Goal: Task Accomplishment & Management: Manage account settings

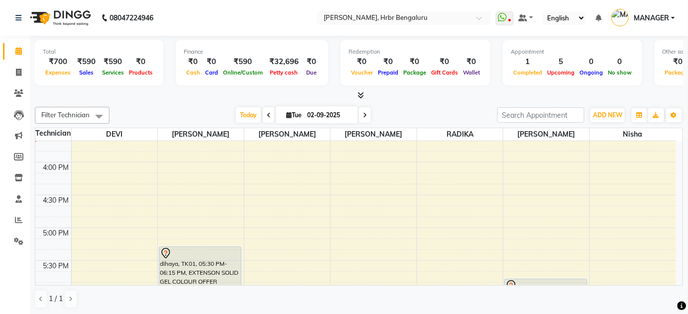
scroll to position [1017, 0]
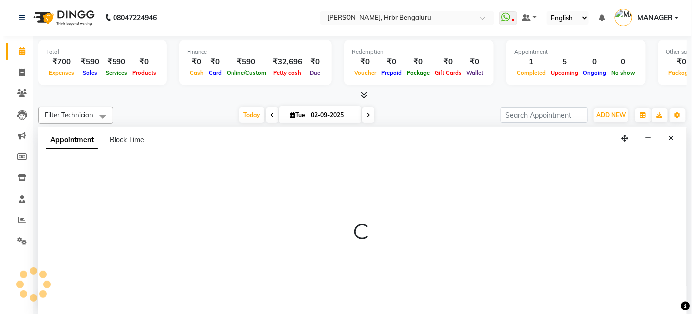
scroll to position [0, 0]
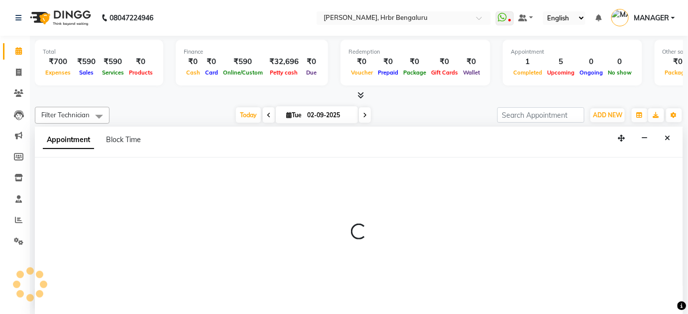
select select "77431"
select select "tentative"
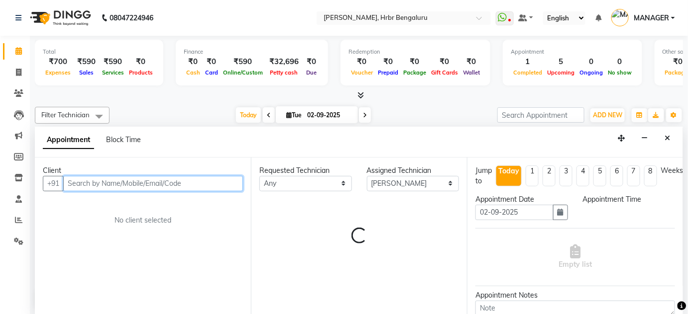
select select "990"
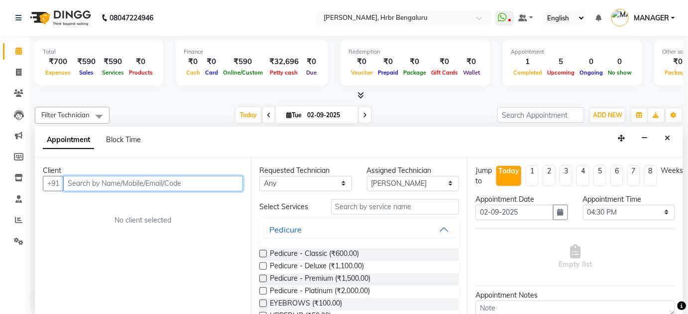
click at [76, 181] on input "text" at bounding box center [153, 183] width 180 height 15
type input "9902884976"
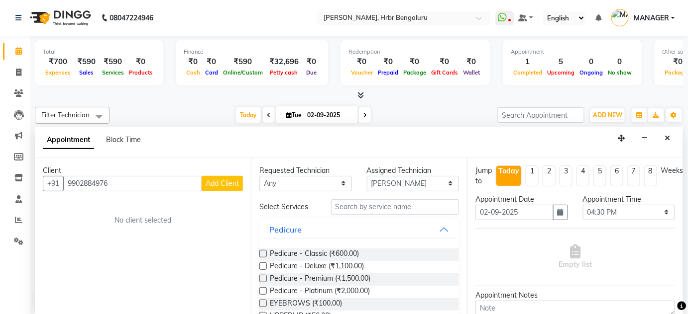
click at [225, 185] on span "Add Client" at bounding box center [221, 183] width 33 height 9
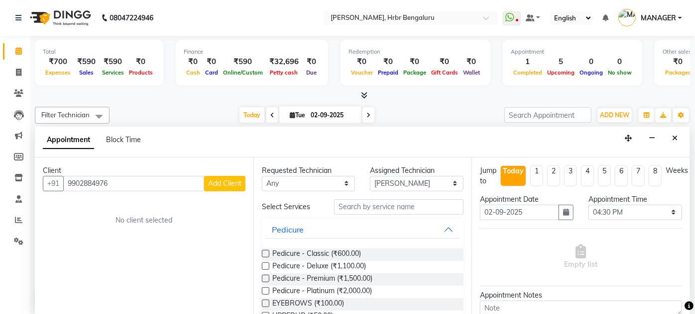
select select "21"
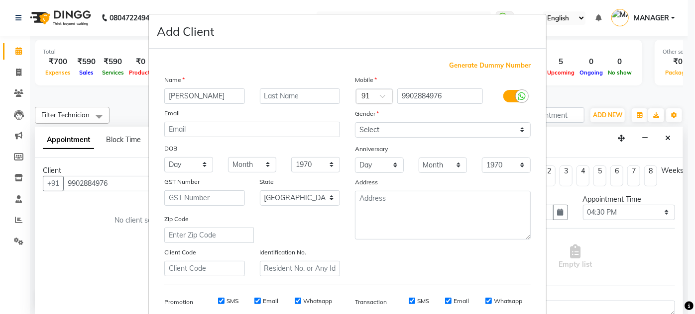
type input "[PERSON_NAME]"
click at [426, 130] on select "Select Male Female Other Prefer Not To Say" at bounding box center [443, 129] width 176 height 15
select select "female"
click at [355, 122] on select "Select Male Female Other Prefer Not To Say" at bounding box center [443, 129] width 176 height 15
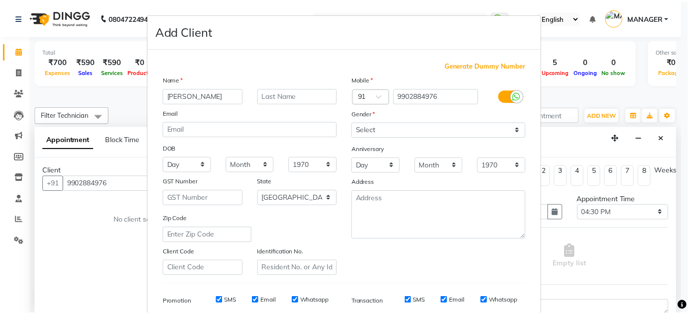
scroll to position [144, 0]
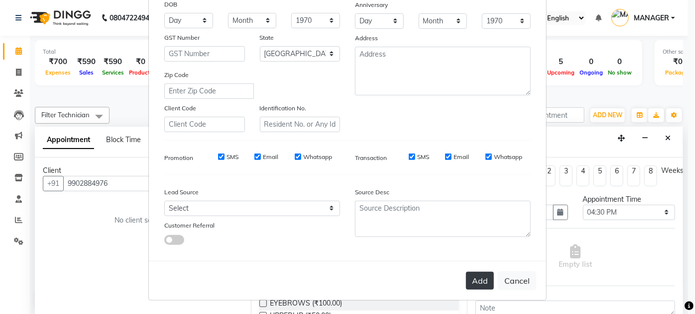
click at [480, 280] on button "Add" at bounding box center [480, 281] width 28 height 18
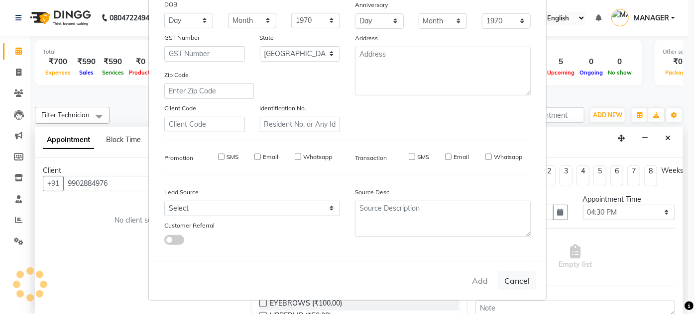
type input "99******76"
select select
select select "null"
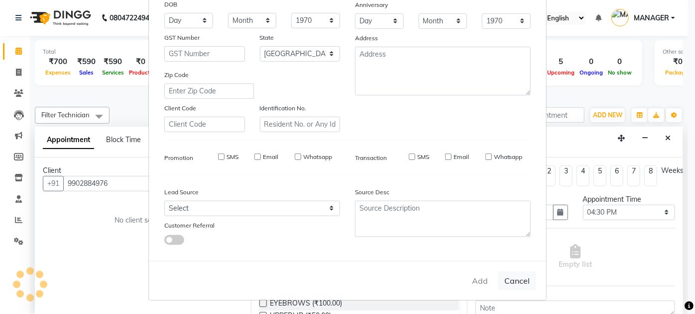
select select
checkbox input "false"
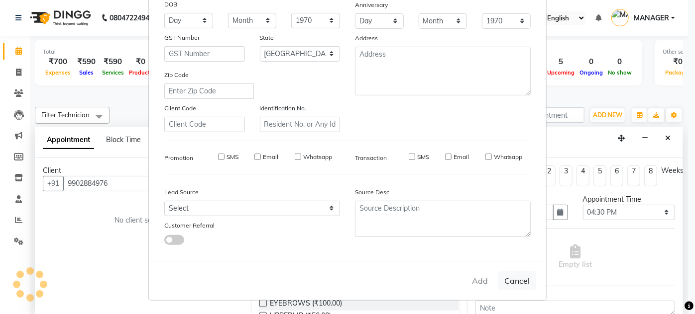
checkbox input "false"
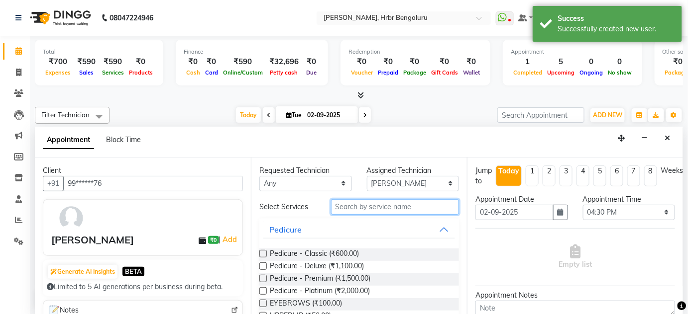
click at [339, 209] on input "text" at bounding box center [395, 207] width 128 height 15
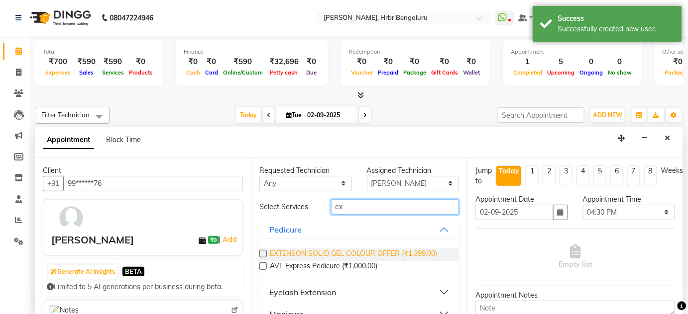
type input "ex"
click at [350, 252] on span "EXTENSON SOLID GEL COLOUR OFFER (₹1,399.00)" at bounding box center [353, 255] width 167 height 12
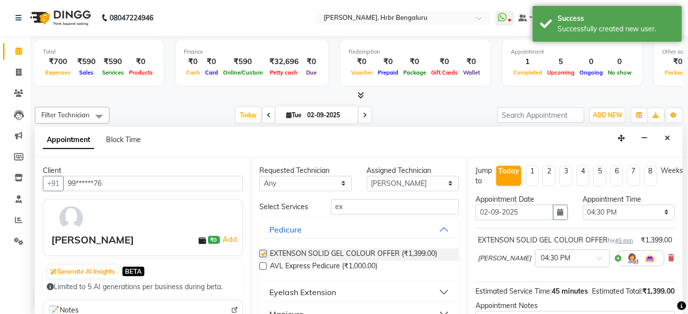
checkbox input "false"
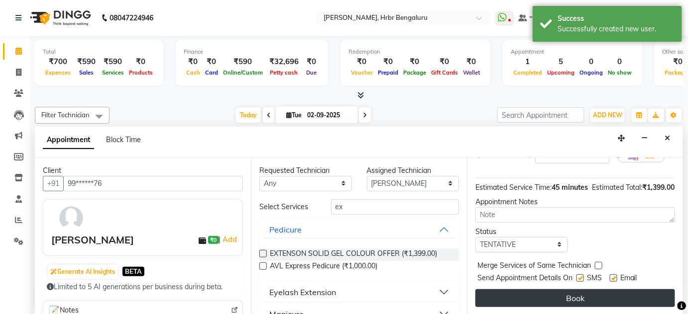
click at [603, 297] on button "Book" at bounding box center [575, 299] width 200 height 18
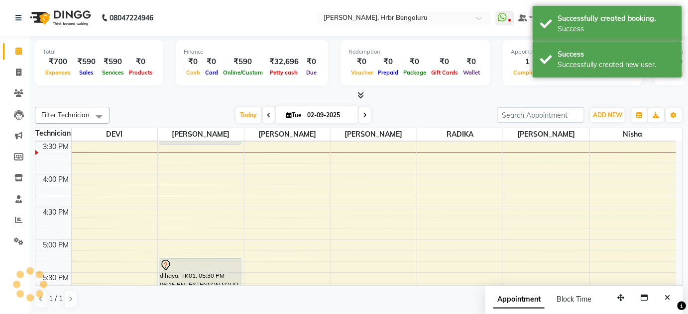
scroll to position [0, 0]
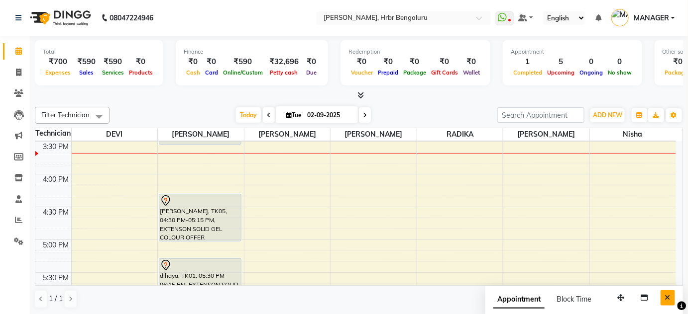
click at [667, 297] on icon "Close" at bounding box center [667, 298] width 5 height 7
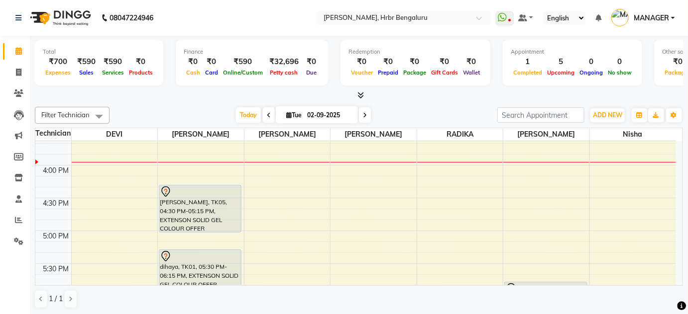
scroll to position [1018, 0]
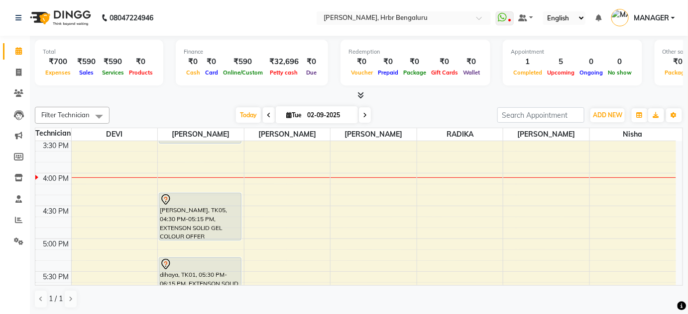
click at [361, 112] on span at bounding box center [365, 114] width 12 height 15
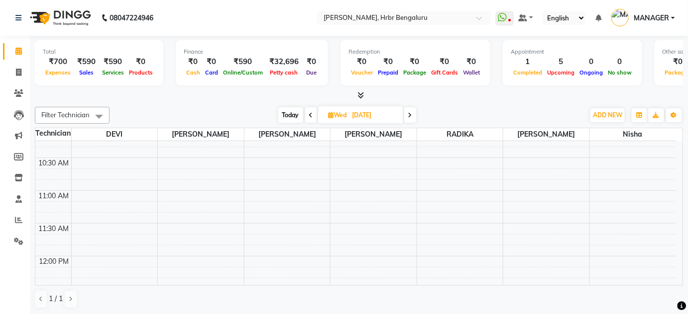
scroll to position [705, 0]
click at [279, 115] on span "Today" at bounding box center [290, 114] width 25 height 15
type input "02-09-2025"
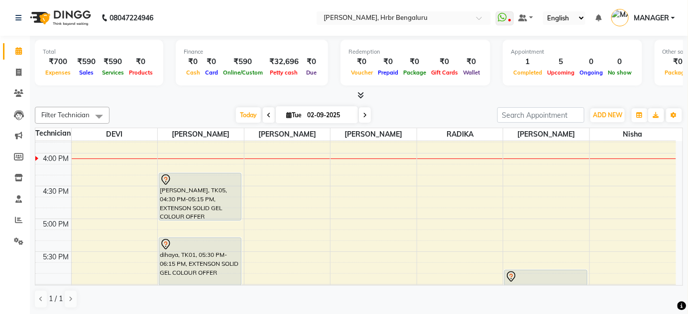
scroll to position [959, 0]
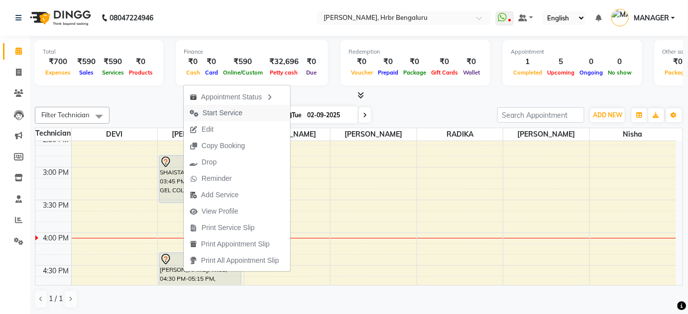
click at [211, 108] on span "Start Service" at bounding box center [222, 113] width 40 height 10
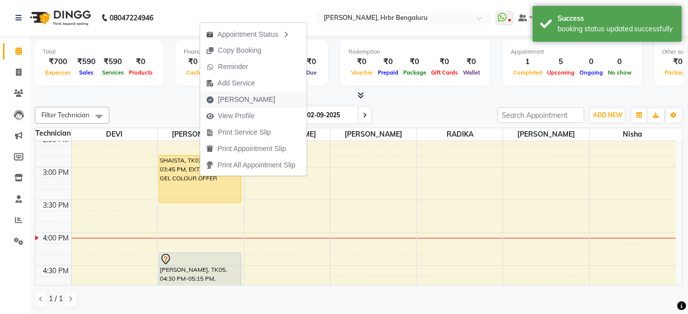
click at [243, 98] on span "Mark Done" at bounding box center [246, 100] width 57 height 10
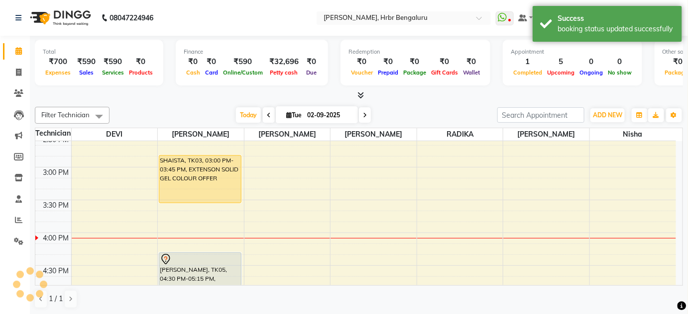
select select "3771"
select select "service"
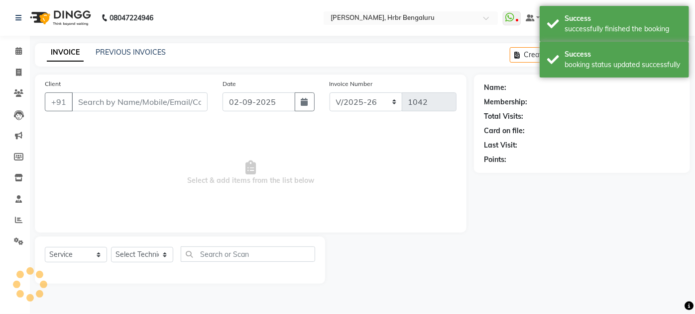
type input "77******86"
select select "77431"
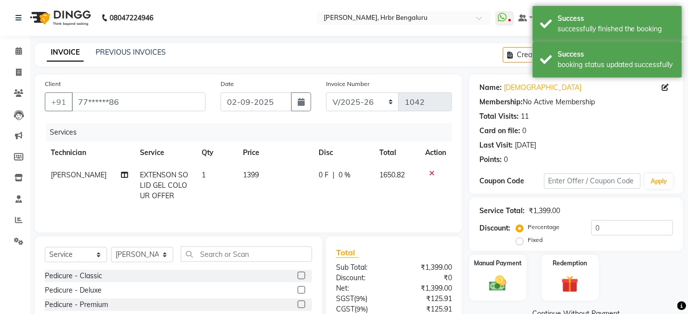
scroll to position [84, 0]
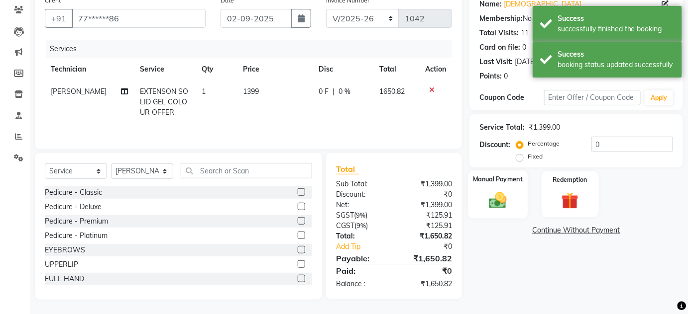
click at [497, 199] on img at bounding box center [497, 200] width 29 height 20
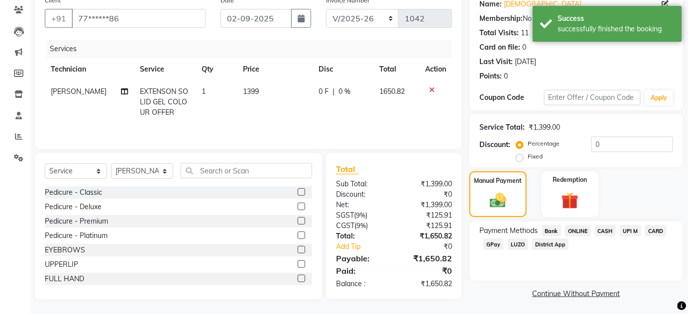
click at [578, 226] on span "ONLINE" at bounding box center [578, 230] width 26 height 11
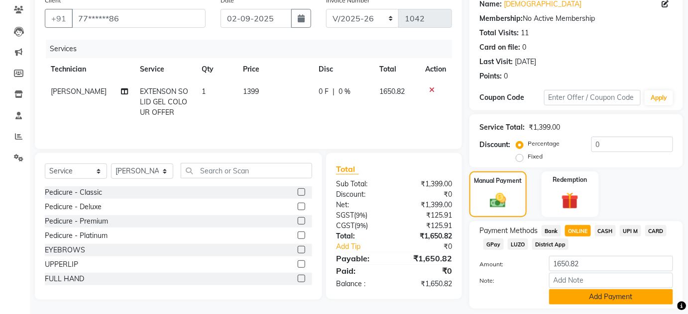
click at [564, 293] on button "Add Payment" at bounding box center [611, 297] width 124 height 15
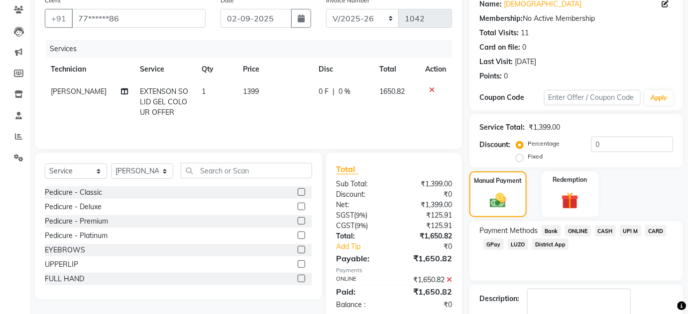
scroll to position [141, 0]
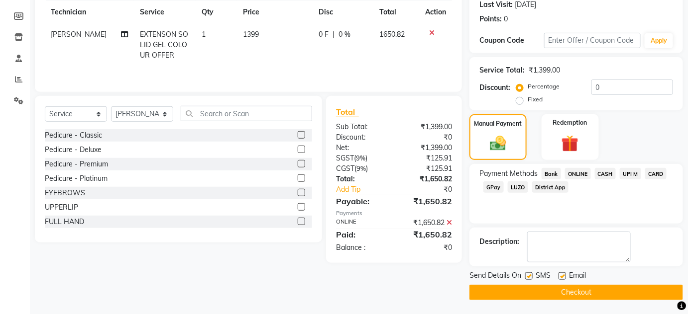
click at [542, 288] on button "Checkout" at bounding box center [575, 292] width 213 height 15
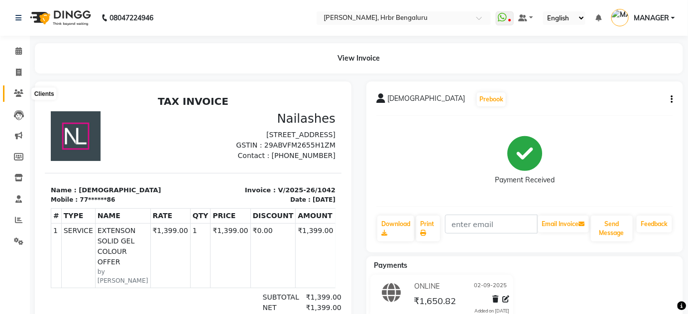
click at [16, 89] on span at bounding box center [18, 93] width 17 height 11
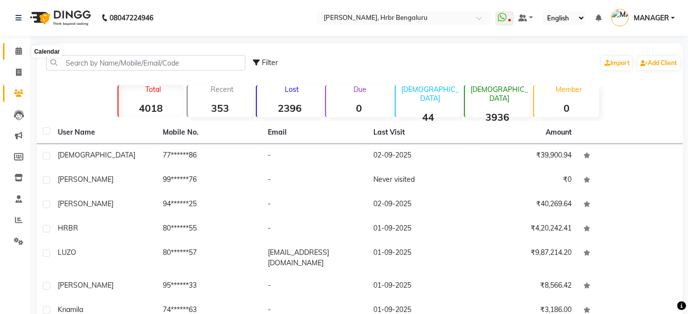
click at [18, 57] on span at bounding box center [18, 51] width 17 height 11
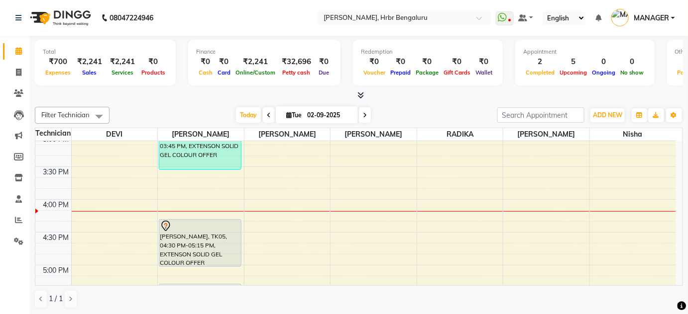
scroll to position [984, 0]
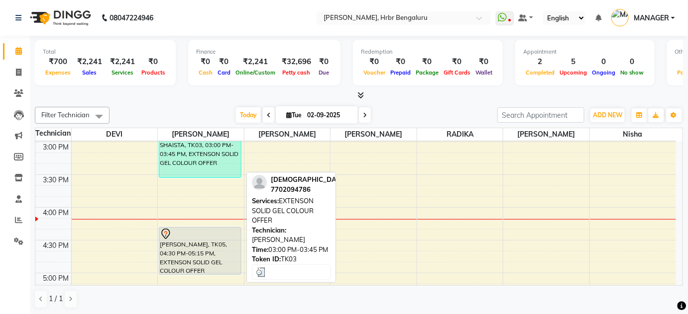
click at [174, 158] on div "SHAISTA, TK03, 03:00 PM-03:45 PM, EXTENSON SOLID GEL COLOUR OFFER" at bounding box center [200, 153] width 82 height 47
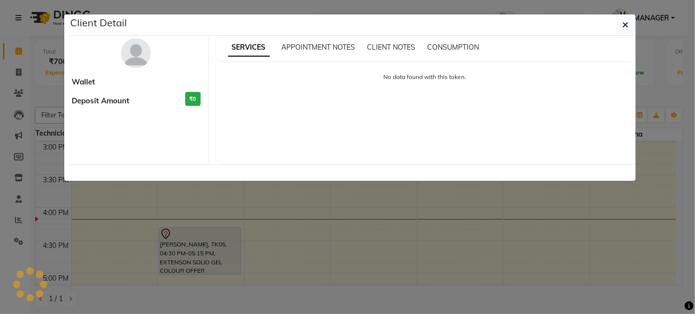
select select "3"
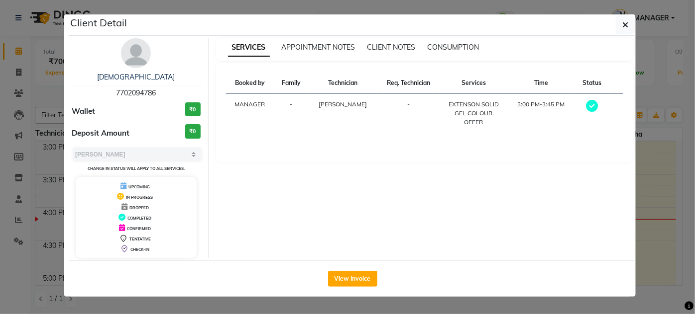
click at [130, 91] on span "7702094786" at bounding box center [136, 93] width 40 height 9
copy span "7702094786"
click at [43, 93] on ngb-modal-window "Client Detail SHAISTA 7702094786 Wallet ₹0 Deposit Amount ₹0 Select MARK DONE U…" at bounding box center [347, 157] width 695 height 314
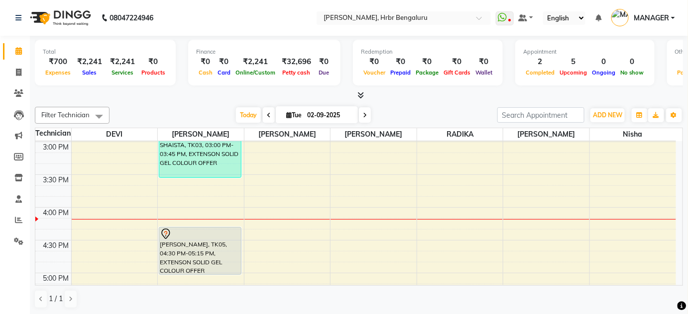
click at [363, 117] on icon at bounding box center [365, 115] width 4 height 6
type input "03-09-2025"
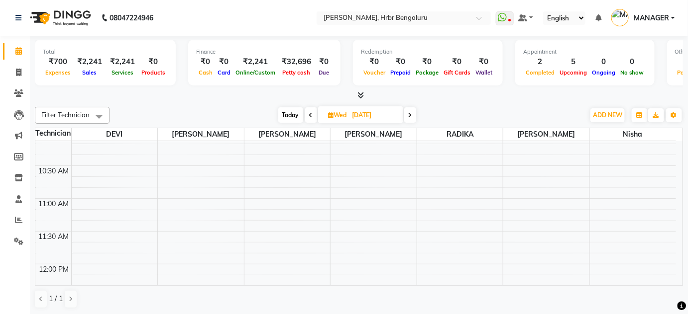
scroll to position [661, 0]
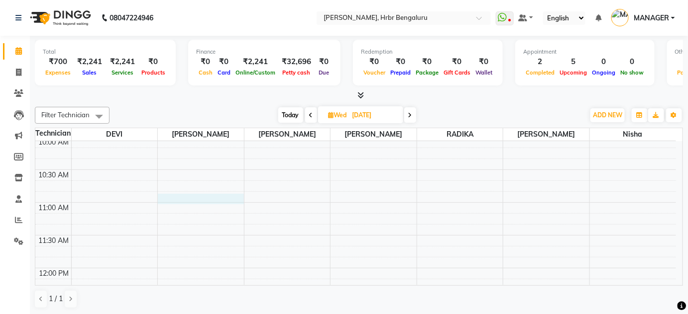
click at [177, 196] on div "12:00 AM 12:30 AM 1:00 AM 1:30 AM 2:00 AM 2:30 AM 3:00 AM 3:30 AM 4:00 AM 4:30 …" at bounding box center [355, 203] width 640 height 1444
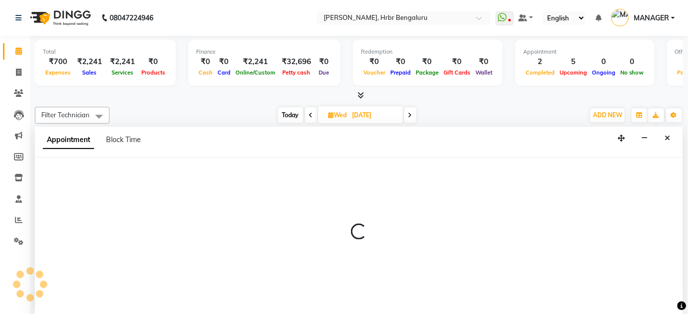
scroll to position [0, 0]
select select "77431"
select select "660"
select select "tentative"
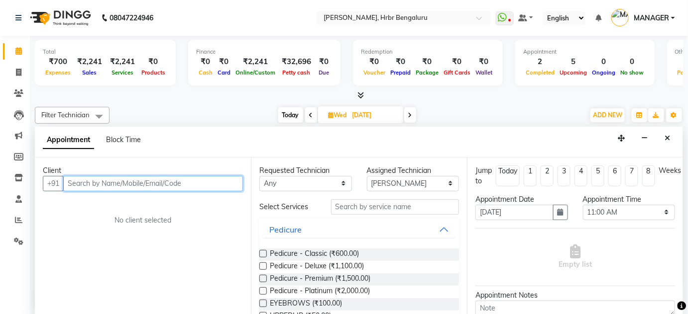
click at [129, 177] on input "text" at bounding box center [153, 183] width 180 height 15
paste input "7702094786"
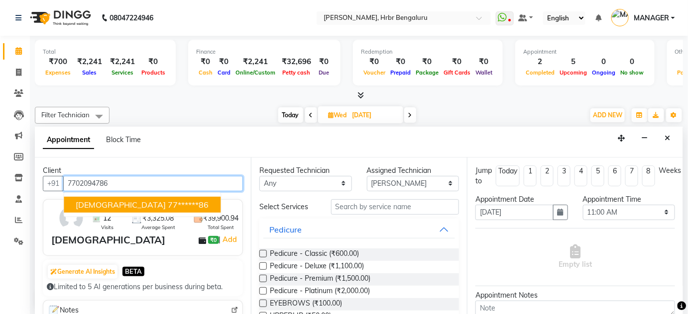
click at [168, 200] on ngb-highlight "77******86" at bounding box center [188, 205] width 41 height 10
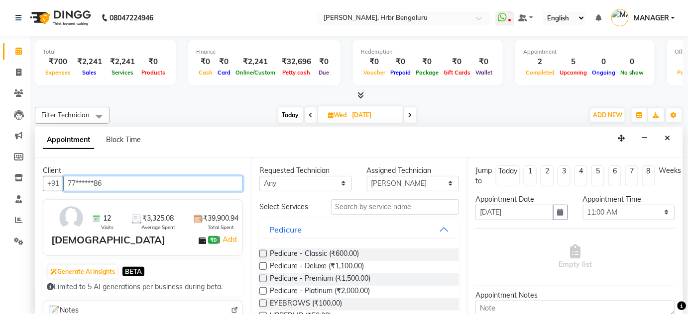
type input "77******86"
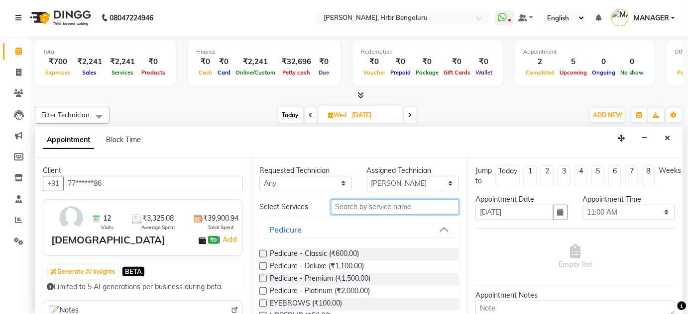
click at [336, 202] on input "text" at bounding box center [395, 207] width 128 height 15
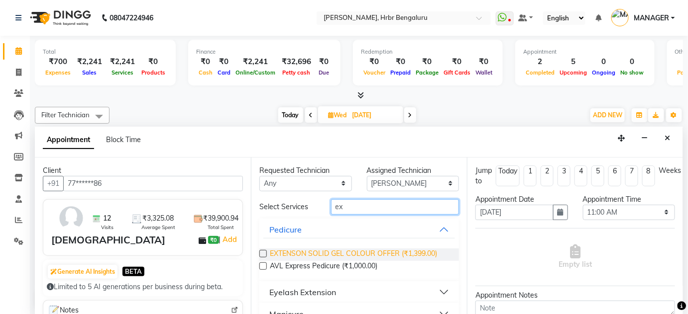
type input "ex"
click at [349, 255] on span "EXTENSON SOLID GEL COLOUR OFFER (₹1,399.00)" at bounding box center [353, 255] width 167 height 12
checkbox input "false"
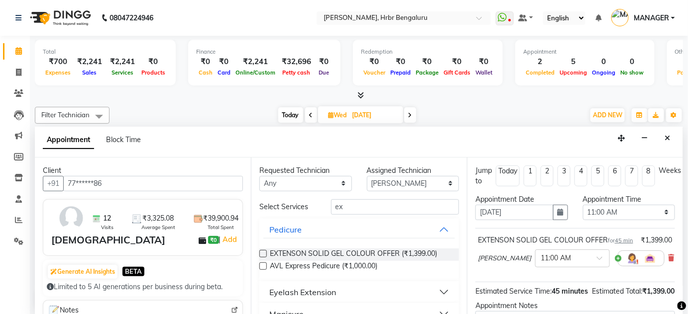
scroll to position [124, 0]
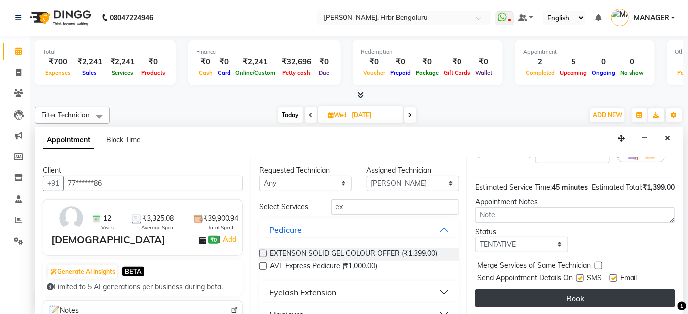
click at [626, 295] on button "Book" at bounding box center [575, 299] width 200 height 18
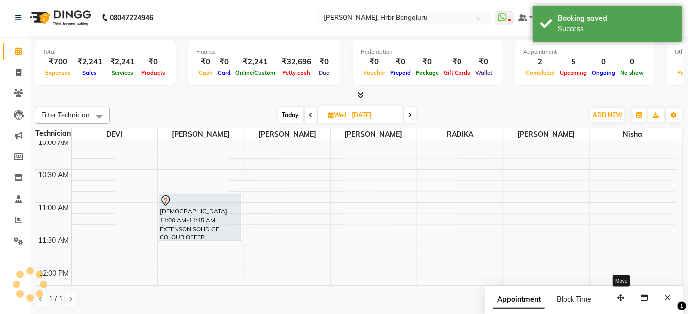
scroll to position [0, 0]
click at [668, 298] on icon "Close" at bounding box center [667, 298] width 5 height 7
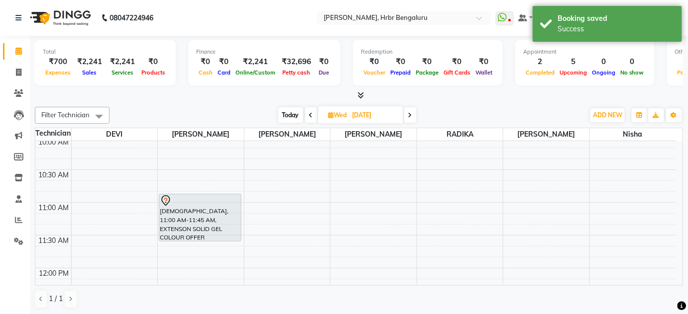
click at [289, 118] on span "Today" at bounding box center [290, 114] width 25 height 15
type input "02-09-2025"
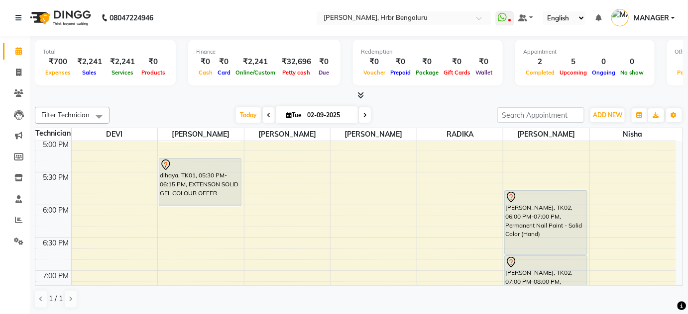
scroll to position [1122, 0]
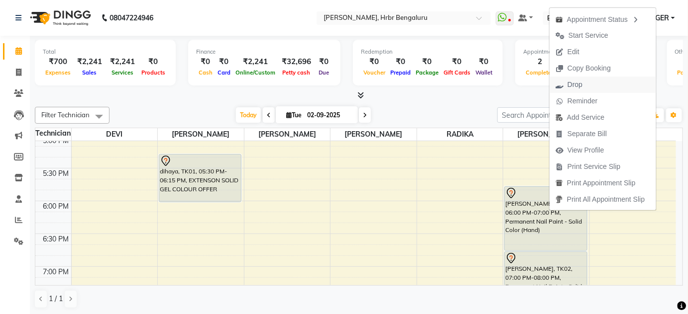
click at [591, 83] on button "Drop" at bounding box center [602, 85] width 106 height 16
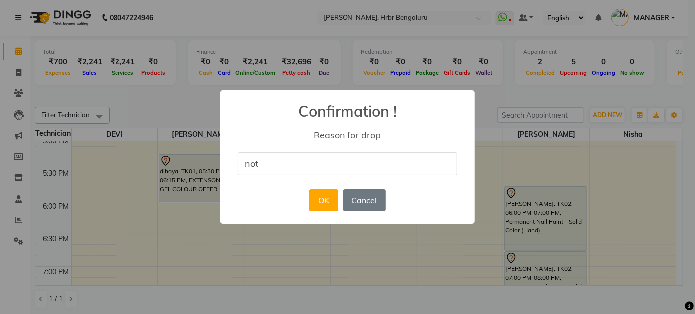
type input "NOT COMING"
click at [327, 206] on button "OK" at bounding box center [323, 201] width 28 height 22
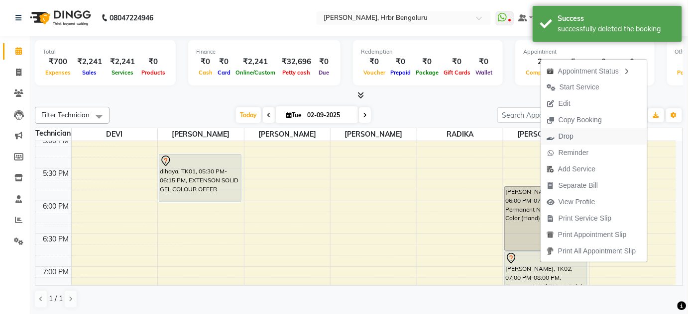
click at [560, 140] on span "Drop" at bounding box center [565, 136] width 15 height 10
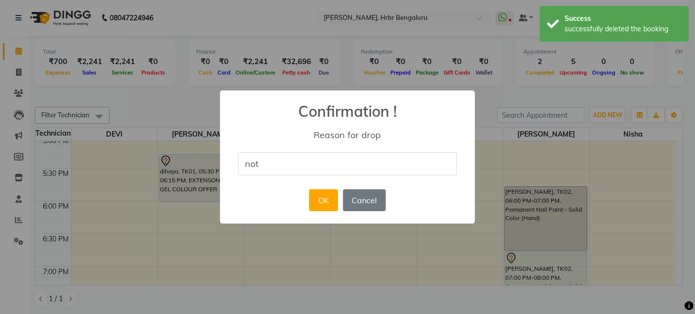
type input "NOT COMING"
click at [324, 205] on button "OK" at bounding box center [323, 201] width 28 height 22
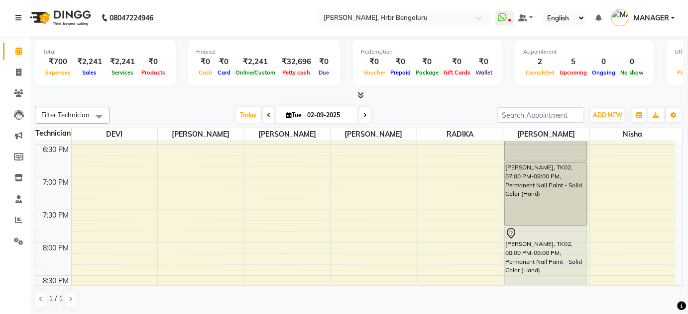
scroll to position [1219, 0]
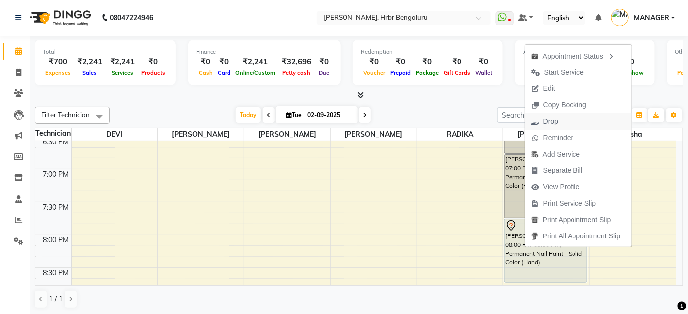
click at [562, 120] on span "Drop" at bounding box center [544, 121] width 39 height 16
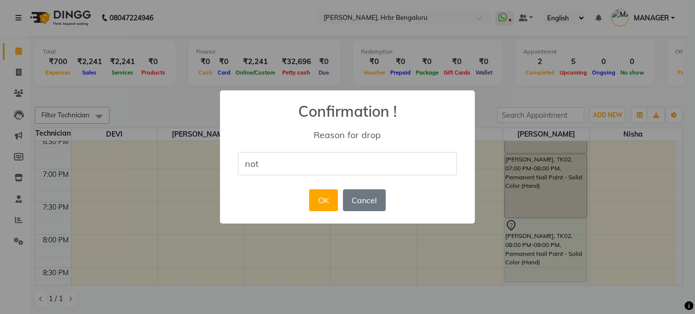
type input "NOT COMING"
click at [320, 203] on button "OK" at bounding box center [323, 201] width 28 height 22
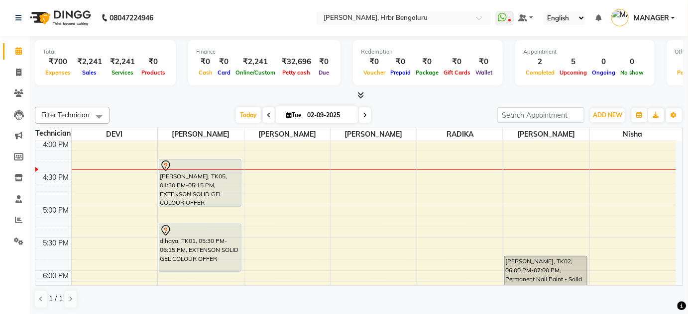
scroll to position [1071, 0]
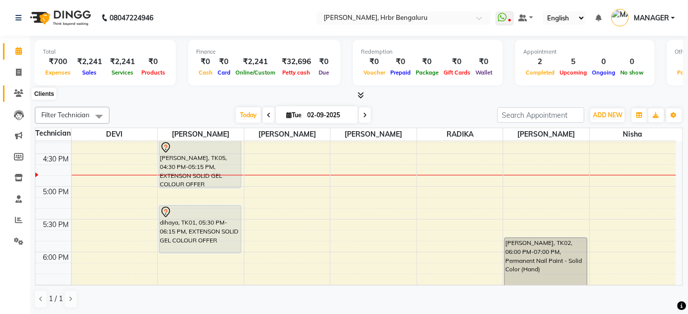
click at [18, 93] on icon at bounding box center [18, 93] width 9 height 7
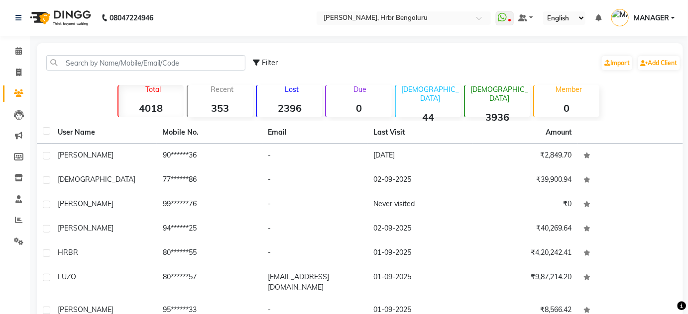
click at [272, 108] on strong "2396" at bounding box center [289, 108] width 65 height 12
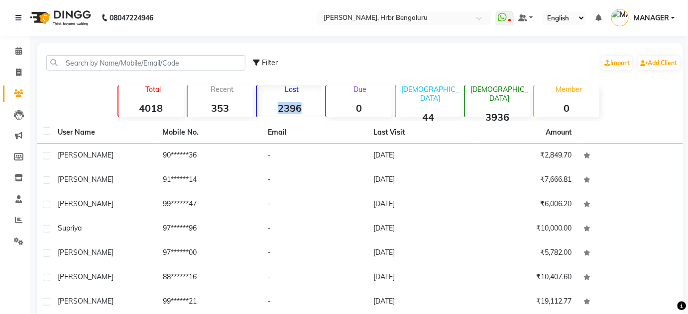
click at [272, 108] on strong "2396" at bounding box center [289, 108] width 65 height 12
click at [284, 91] on p "Lost" at bounding box center [291, 89] width 61 height 9
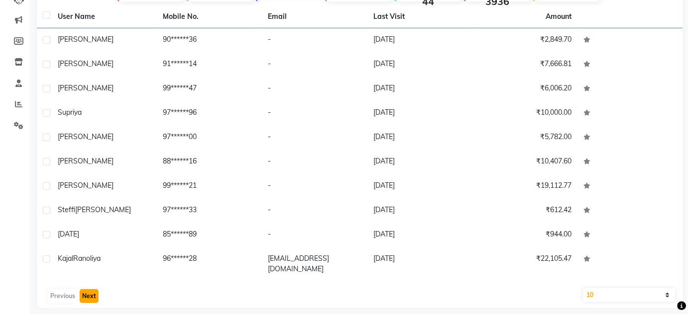
click at [95, 290] on button "Next" at bounding box center [89, 297] width 19 height 14
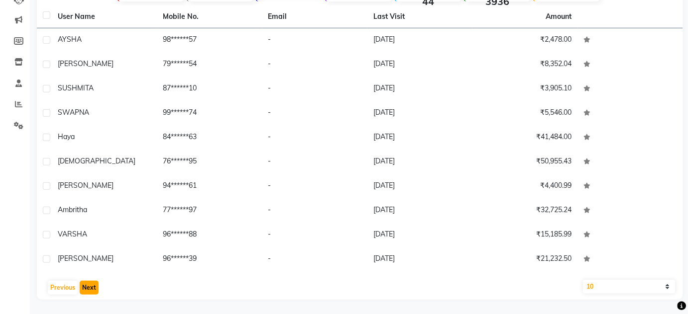
click at [95, 290] on button "Next" at bounding box center [89, 288] width 19 height 14
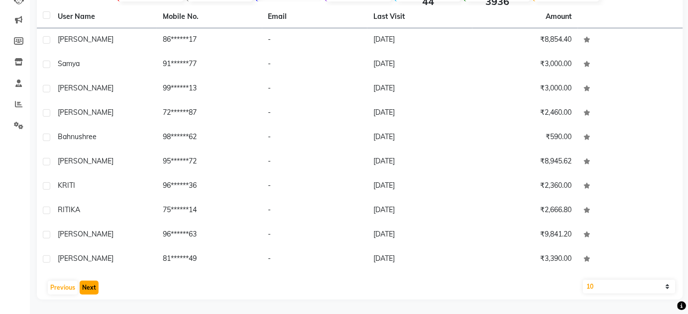
click at [95, 290] on button "Next" at bounding box center [89, 288] width 19 height 14
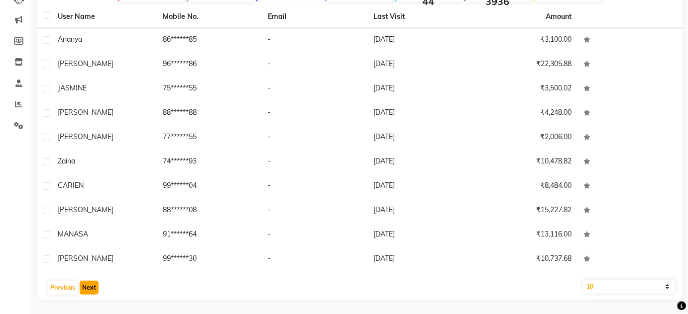
click at [95, 290] on button "Next" at bounding box center [89, 288] width 19 height 14
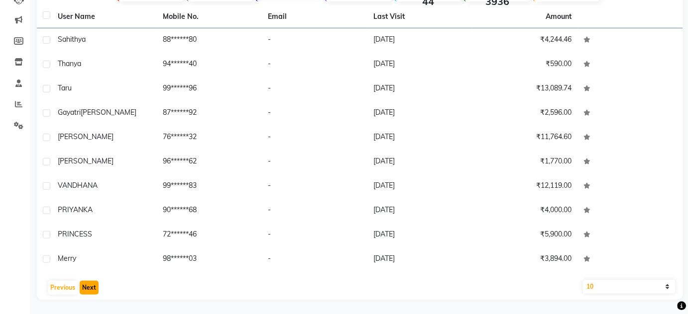
click at [95, 290] on button "Next" at bounding box center [89, 288] width 19 height 14
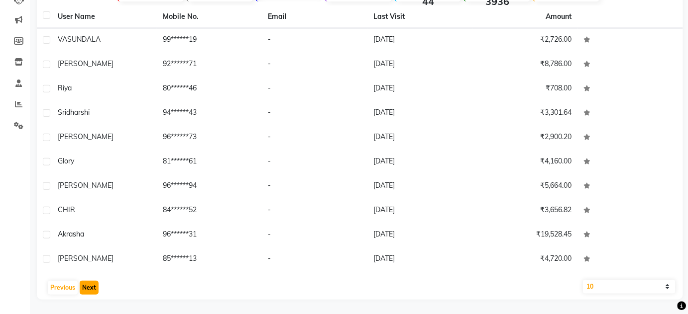
click at [95, 290] on button "Next" at bounding box center [89, 288] width 19 height 14
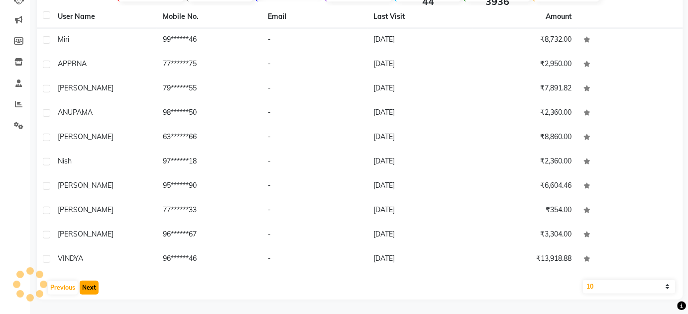
click at [95, 290] on button "Next" at bounding box center [89, 288] width 19 height 14
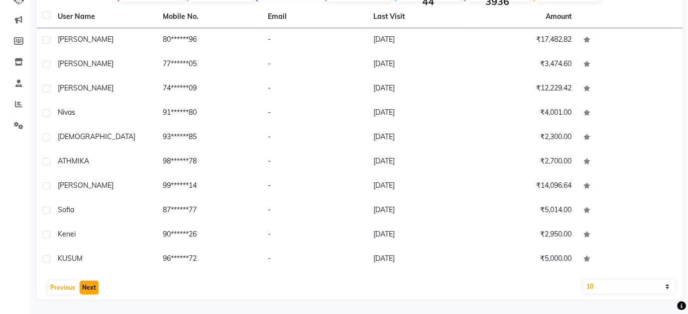
click at [95, 290] on button "Next" at bounding box center [89, 288] width 19 height 14
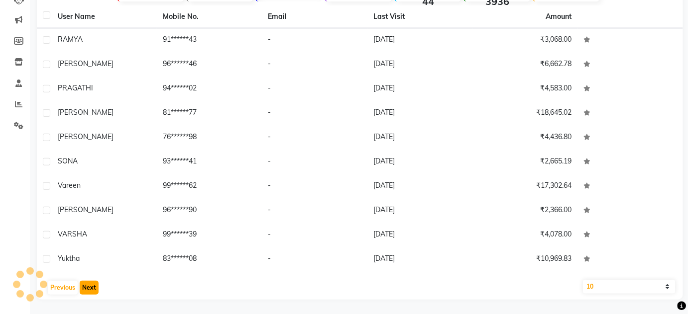
click at [95, 290] on button "Next" at bounding box center [89, 288] width 19 height 14
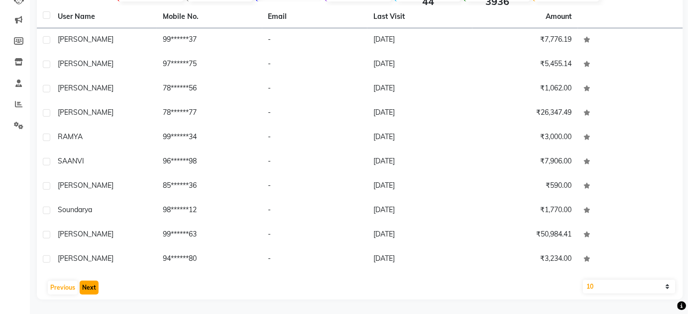
click at [95, 290] on button "Next" at bounding box center [89, 288] width 19 height 14
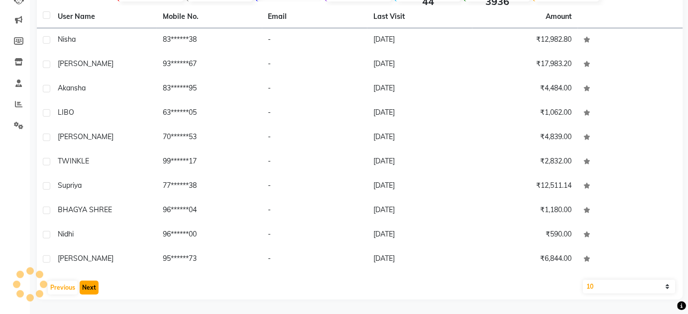
click at [95, 290] on button "Next" at bounding box center [89, 288] width 19 height 14
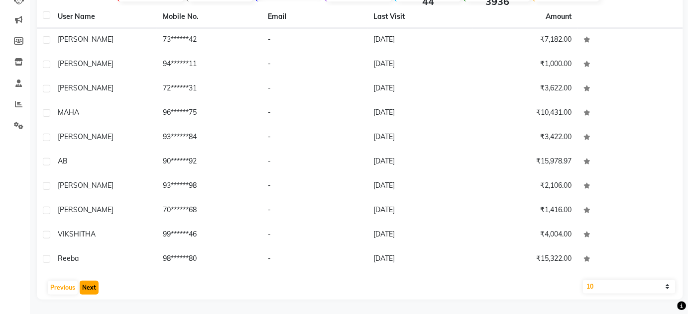
click at [95, 290] on button "Next" at bounding box center [89, 288] width 19 height 14
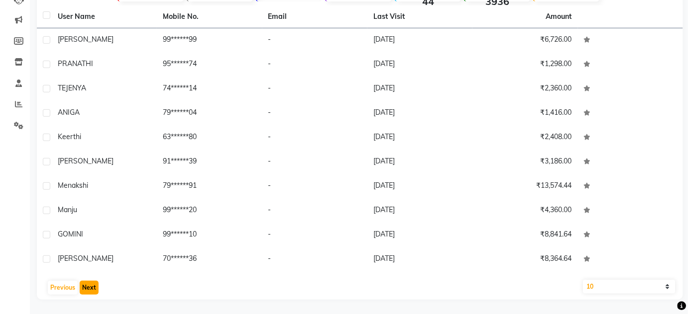
click at [95, 290] on button "Next" at bounding box center [89, 288] width 19 height 14
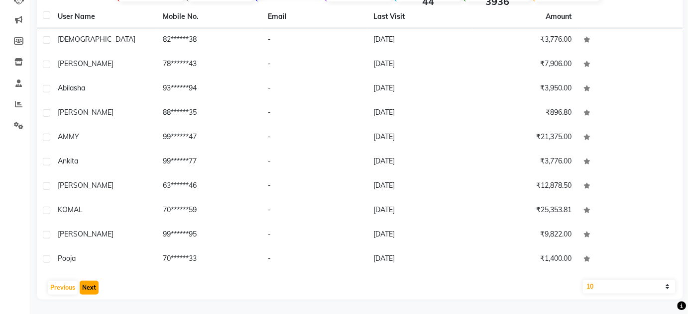
click at [95, 290] on button "Next" at bounding box center [89, 288] width 19 height 14
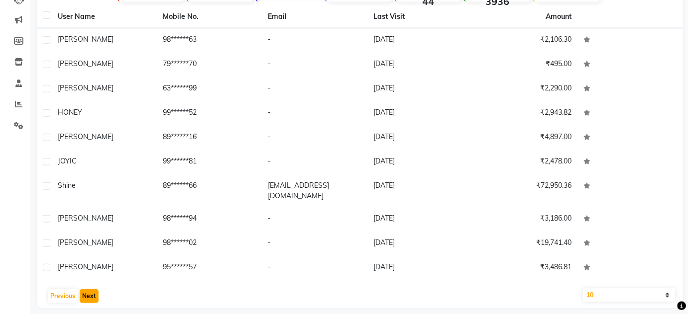
click at [95, 290] on button "Next" at bounding box center [89, 297] width 19 height 14
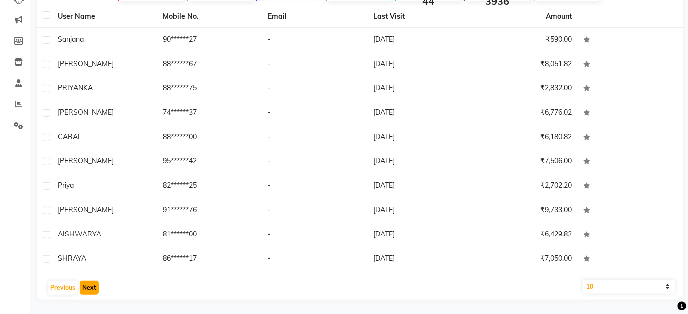
click at [95, 290] on button "Next" at bounding box center [89, 288] width 19 height 14
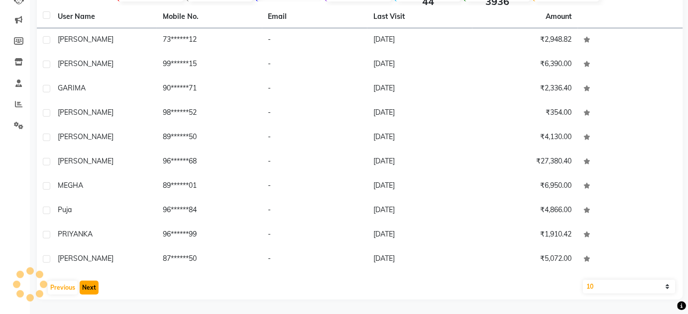
click at [95, 290] on button "Next" at bounding box center [89, 288] width 19 height 14
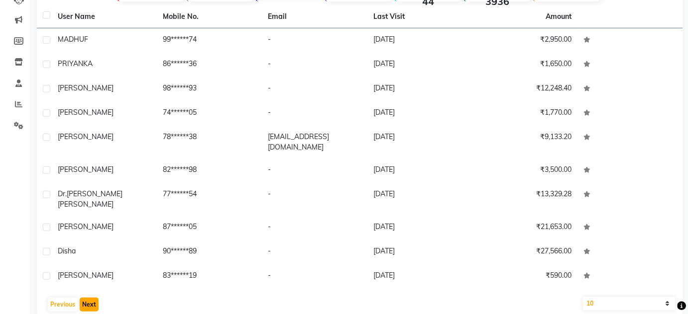
click at [95, 298] on button "Next" at bounding box center [89, 305] width 19 height 14
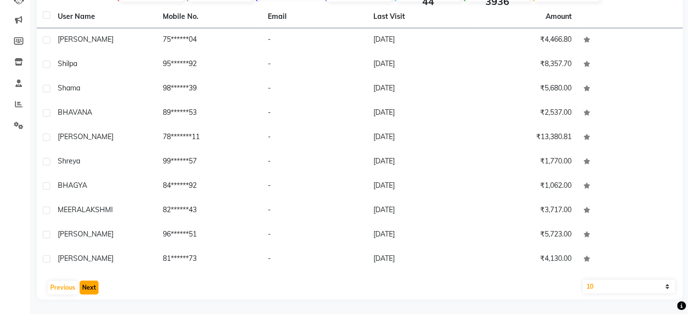
click at [95, 290] on button "Next" at bounding box center [89, 288] width 19 height 14
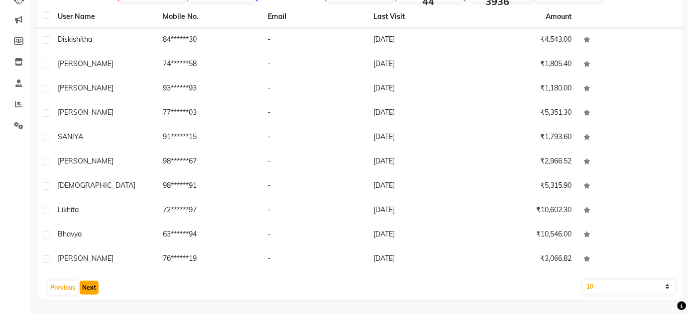
click at [95, 290] on button "Next" at bounding box center [89, 288] width 19 height 14
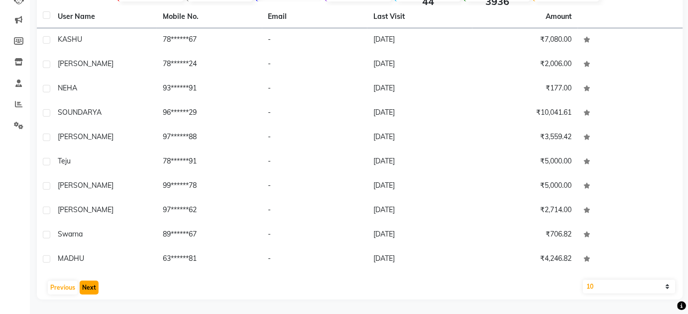
click at [95, 290] on button "Next" at bounding box center [89, 288] width 19 height 14
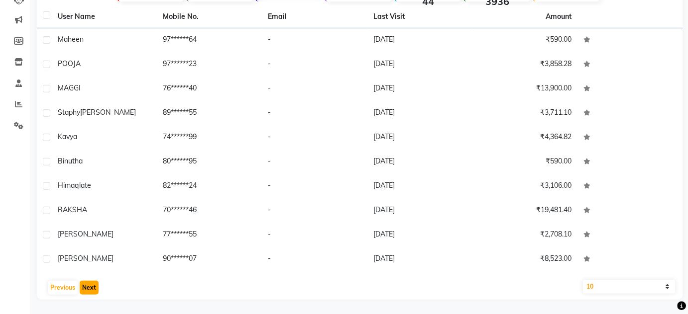
click at [95, 290] on button "Next" at bounding box center [89, 288] width 19 height 14
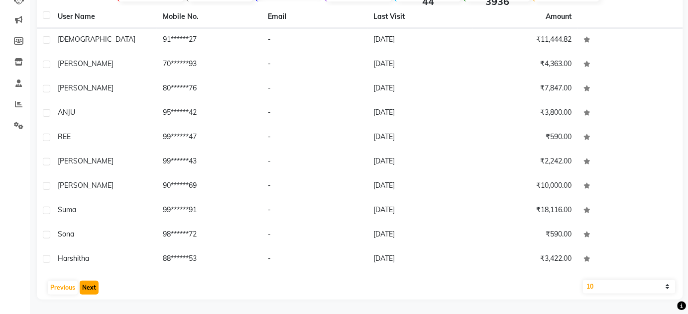
click at [95, 290] on button "Next" at bounding box center [89, 288] width 19 height 14
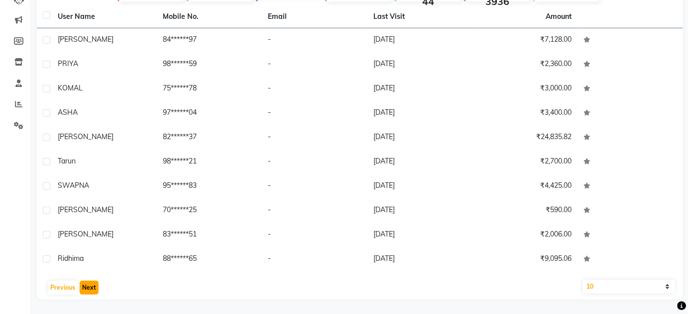
click at [95, 290] on button "Next" at bounding box center [89, 288] width 19 height 14
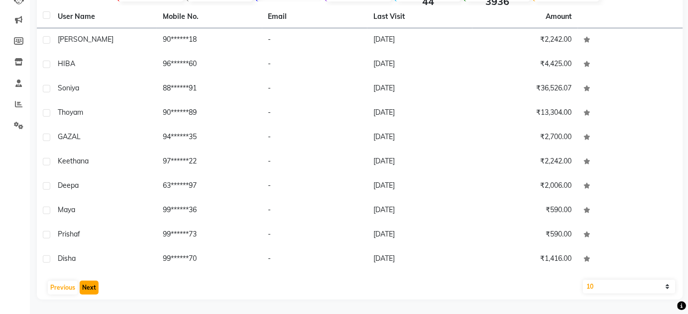
click at [95, 290] on button "Next" at bounding box center [89, 288] width 19 height 14
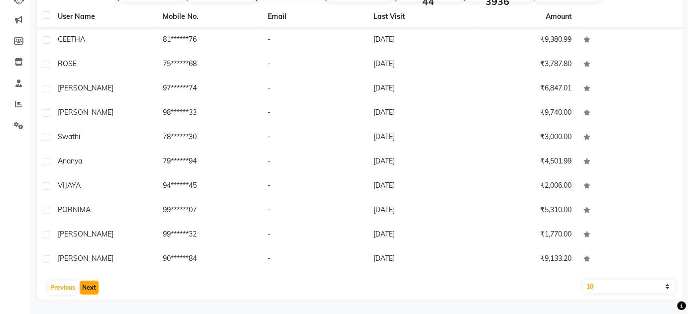
click at [95, 290] on button "Next" at bounding box center [89, 288] width 19 height 14
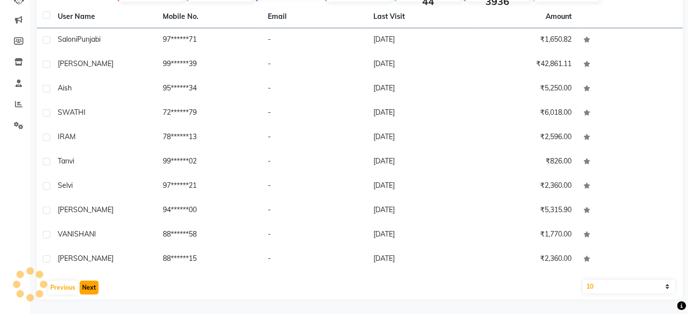
click at [95, 290] on button "Next" at bounding box center [89, 288] width 19 height 14
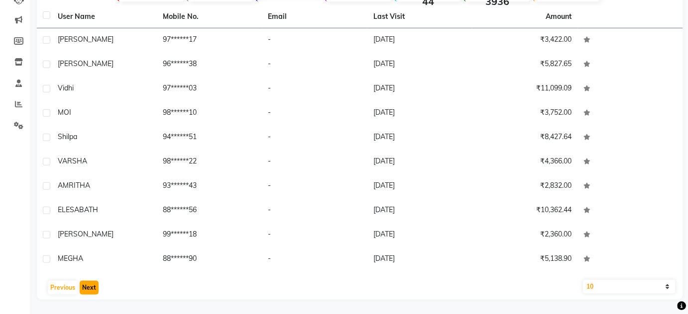
click at [95, 290] on button "Next" at bounding box center [89, 288] width 19 height 14
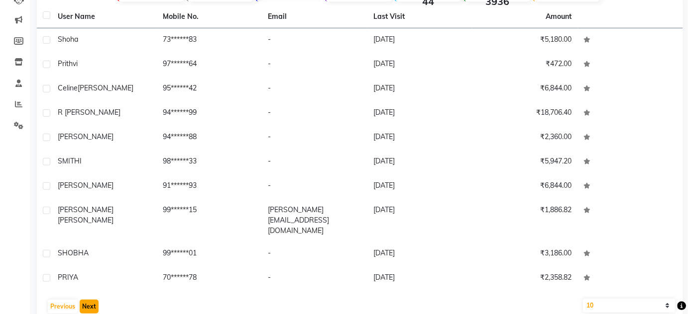
click at [95, 300] on button "Next" at bounding box center [89, 307] width 19 height 14
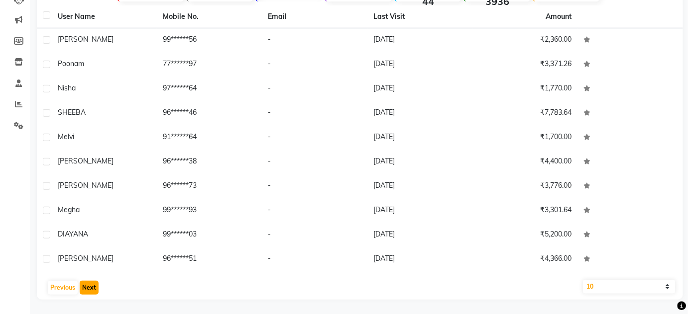
click at [95, 290] on button "Next" at bounding box center [89, 288] width 19 height 14
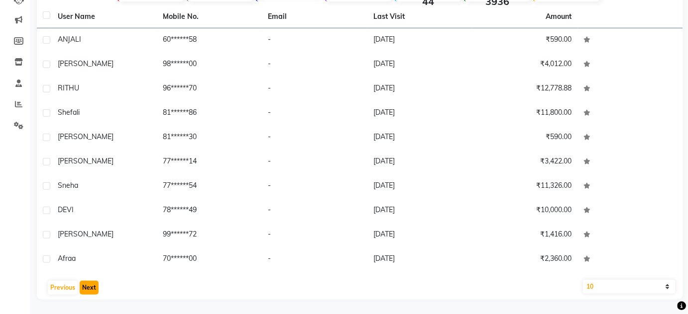
click at [95, 290] on button "Next" at bounding box center [89, 288] width 19 height 14
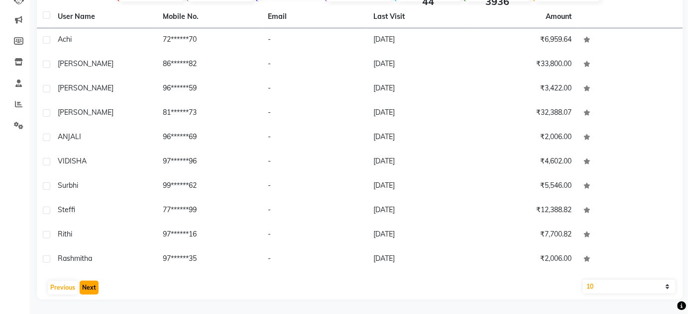
click at [95, 290] on button "Next" at bounding box center [89, 288] width 19 height 14
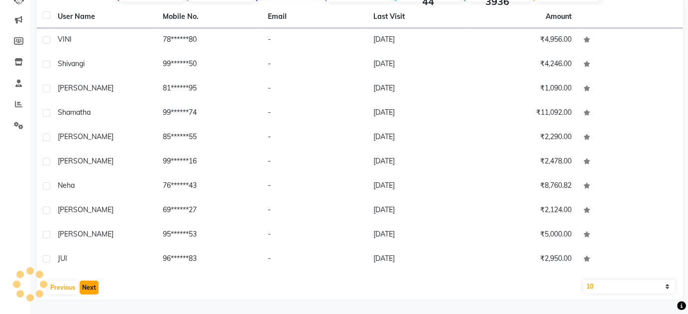
click at [95, 290] on button "Next" at bounding box center [89, 288] width 19 height 14
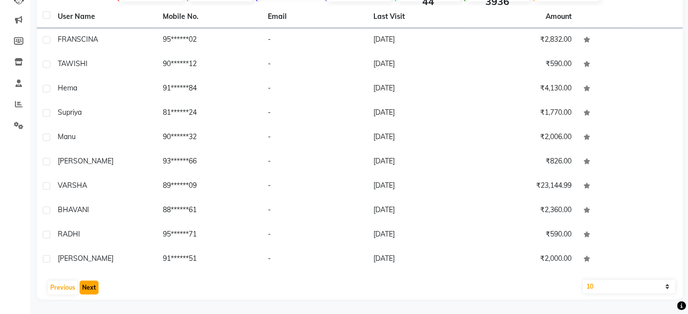
click at [95, 290] on button "Next" at bounding box center [89, 288] width 19 height 14
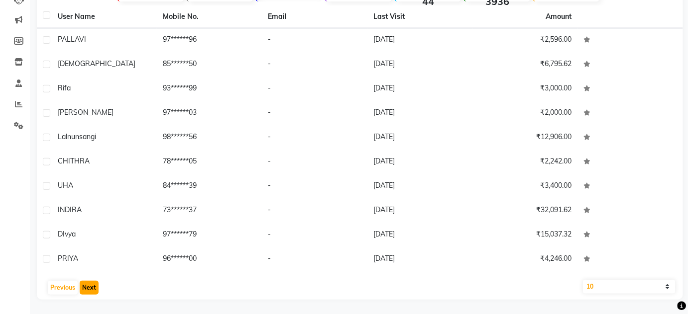
click at [95, 290] on button "Next" at bounding box center [89, 288] width 19 height 14
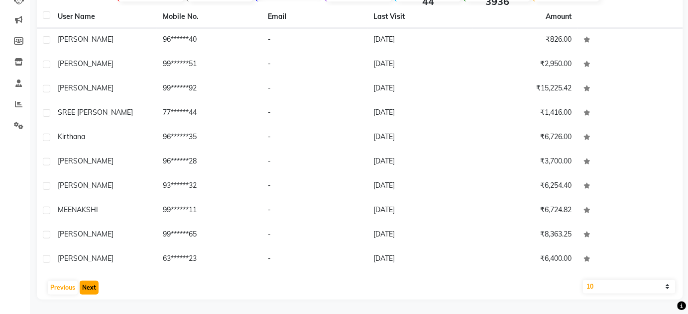
click at [95, 290] on button "Next" at bounding box center [89, 288] width 19 height 14
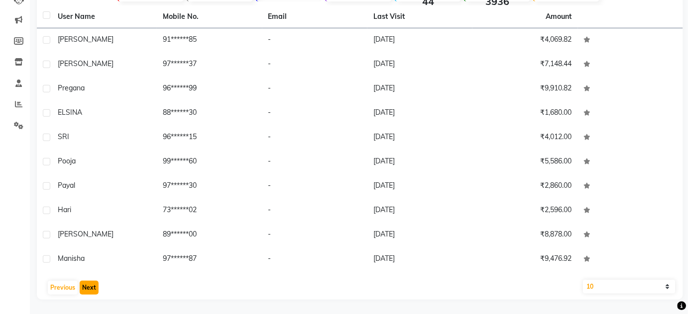
click at [95, 290] on button "Next" at bounding box center [89, 288] width 19 height 14
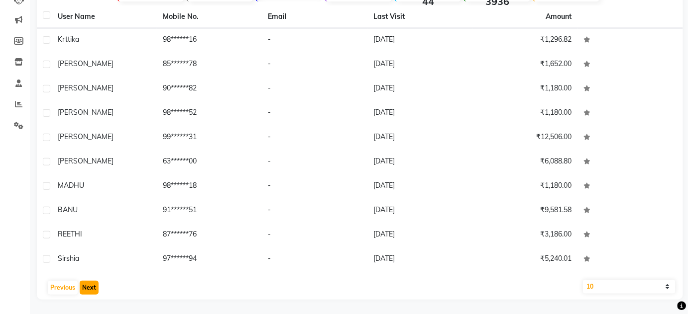
click at [95, 290] on button "Next" at bounding box center [89, 288] width 19 height 14
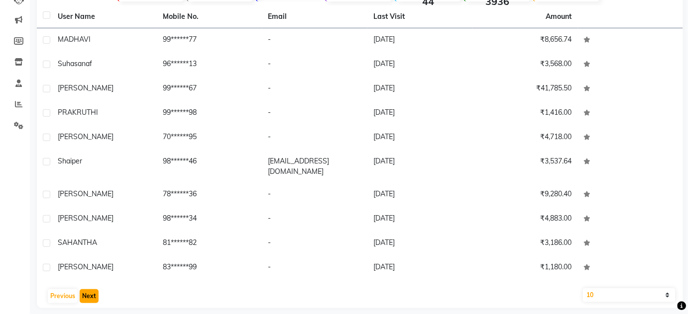
click at [95, 290] on button "Next" at bounding box center [89, 297] width 19 height 14
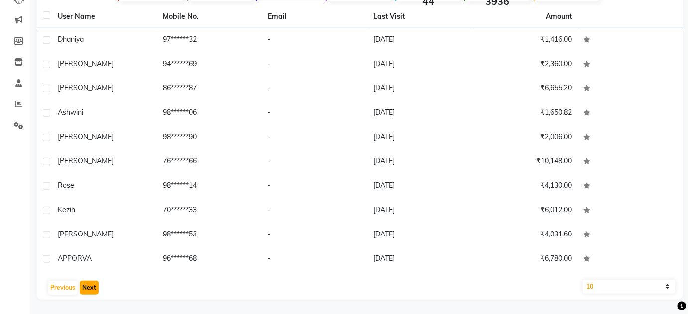
click at [95, 290] on button "Next" at bounding box center [89, 288] width 19 height 14
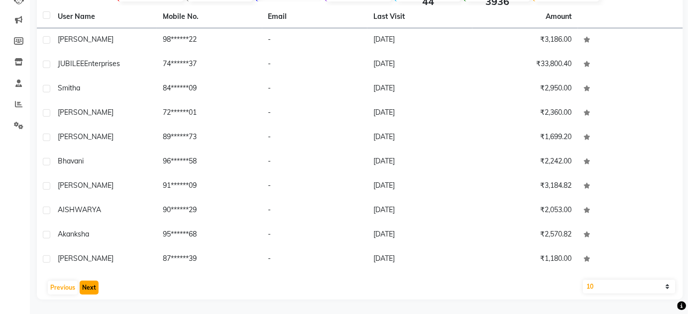
click at [95, 290] on button "Next" at bounding box center [89, 288] width 19 height 14
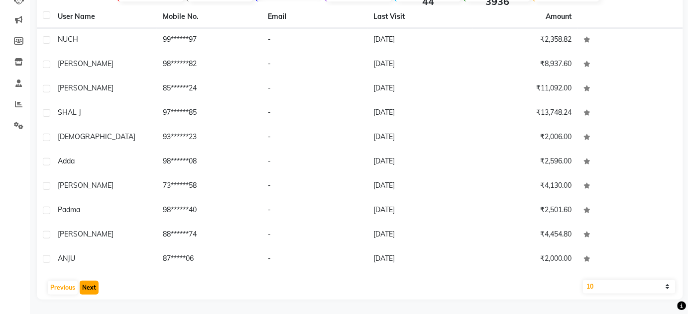
click at [95, 290] on button "Next" at bounding box center [89, 288] width 19 height 14
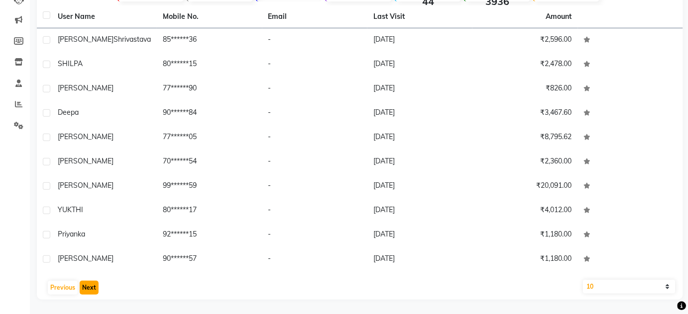
click at [95, 290] on button "Next" at bounding box center [89, 288] width 19 height 14
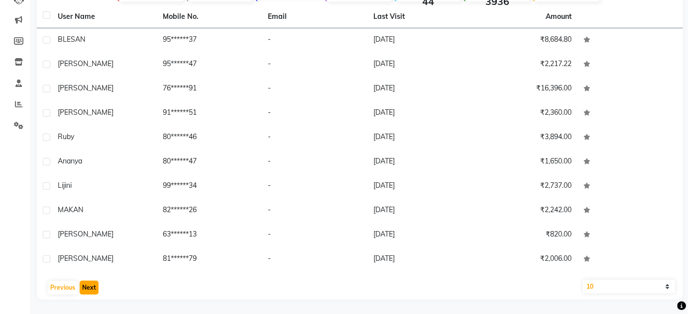
click at [95, 290] on button "Next" at bounding box center [89, 288] width 19 height 14
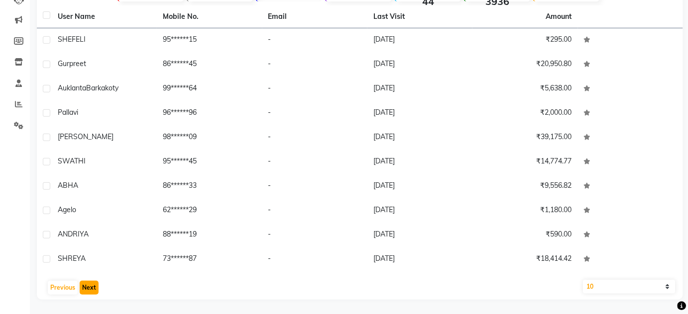
click at [95, 290] on button "Next" at bounding box center [89, 288] width 19 height 14
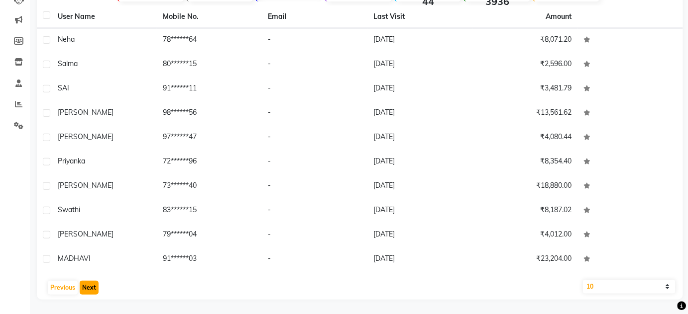
click at [95, 290] on button "Next" at bounding box center [89, 288] width 19 height 14
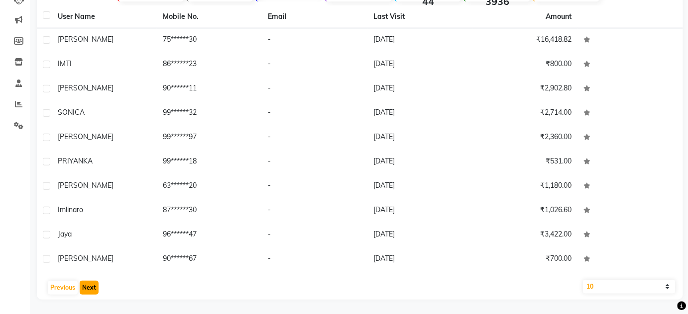
click at [95, 290] on button "Next" at bounding box center [89, 288] width 19 height 14
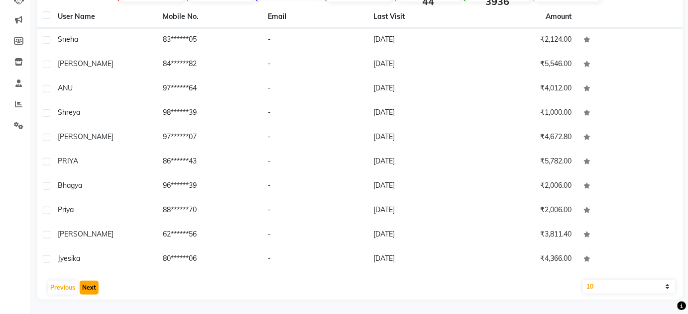
click at [95, 290] on button "Next" at bounding box center [89, 288] width 19 height 14
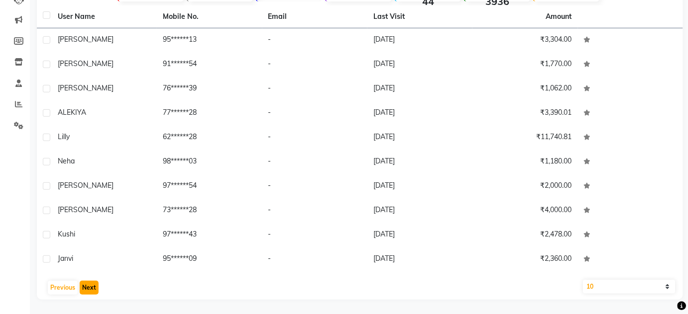
click at [95, 290] on button "Next" at bounding box center [89, 288] width 19 height 14
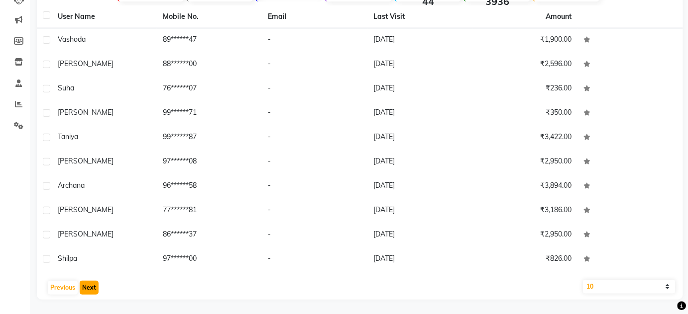
click at [95, 290] on button "Next" at bounding box center [89, 288] width 19 height 14
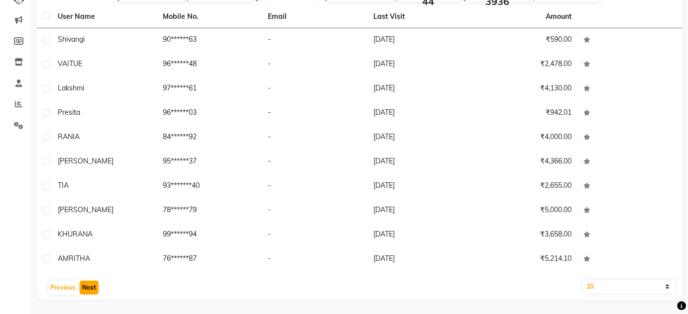
click at [95, 290] on button "Next" at bounding box center [89, 288] width 19 height 14
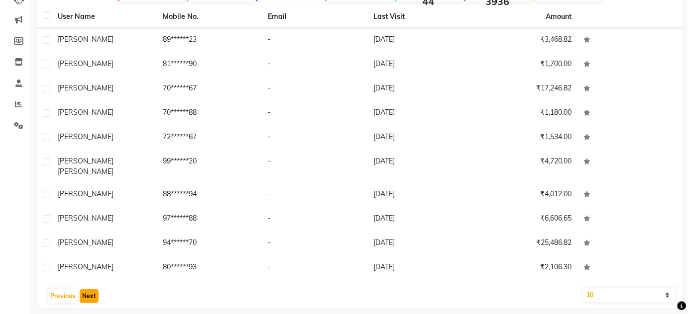
click at [95, 290] on button "Next" at bounding box center [89, 297] width 19 height 14
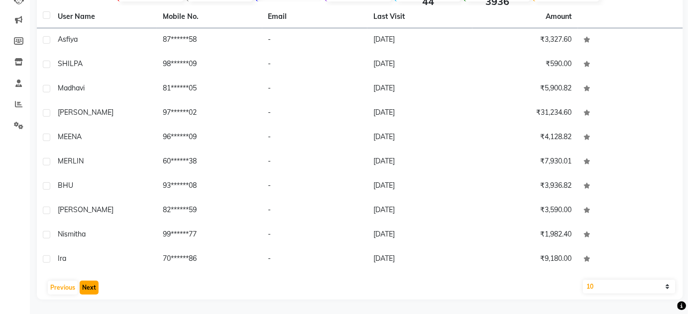
click at [95, 290] on button "Next" at bounding box center [89, 288] width 19 height 14
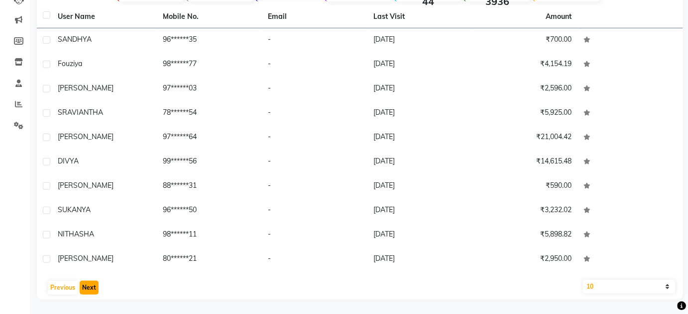
click at [95, 290] on button "Next" at bounding box center [89, 288] width 19 height 14
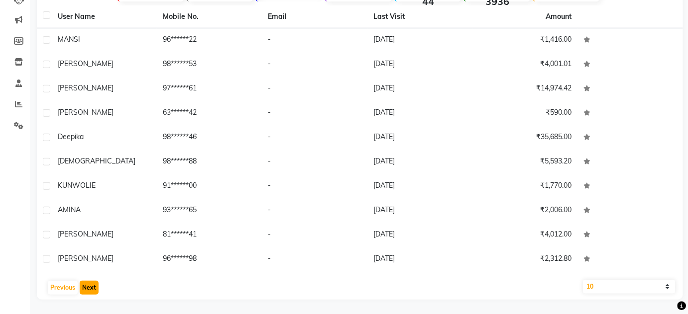
click at [95, 290] on button "Next" at bounding box center [89, 288] width 19 height 14
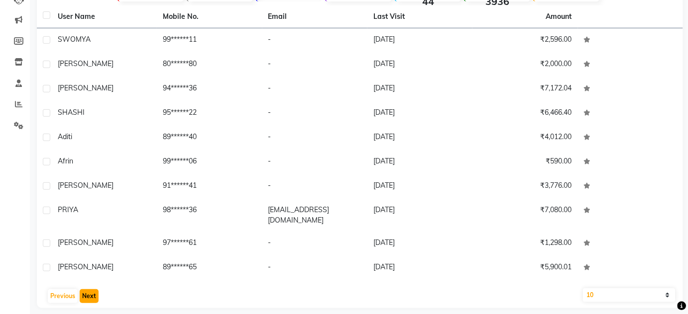
click at [95, 290] on button "Next" at bounding box center [89, 297] width 19 height 14
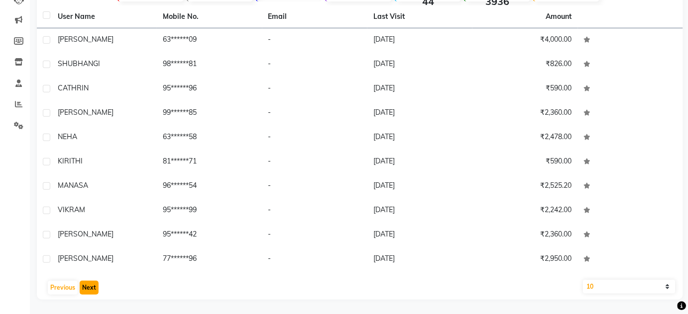
click at [95, 290] on button "Next" at bounding box center [89, 288] width 19 height 14
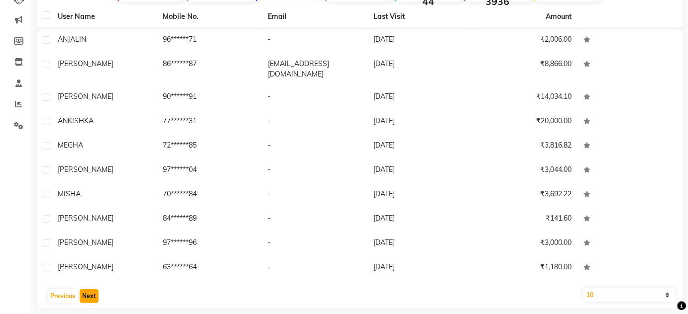
click at [95, 290] on button "Next" at bounding box center [89, 297] width 19 height 14
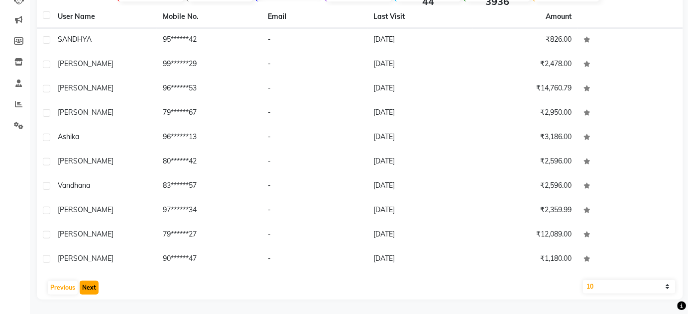
click at [95, 290] on button "Next" at bounding box center [89, 288] width 19 height 14
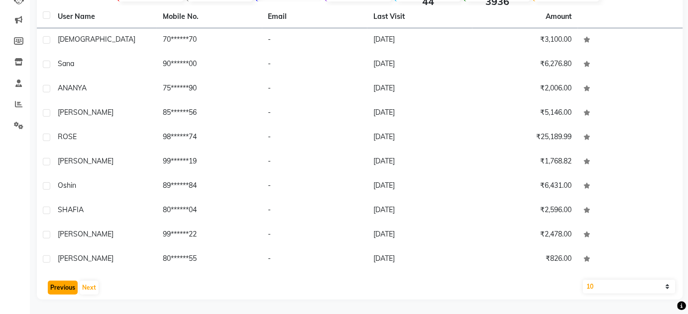
click at [64, 282] on button "Previous" at bounding box center [63, 288] width 30 height 14
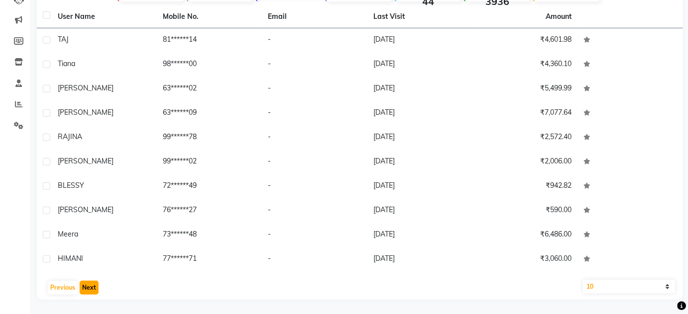
click at [92, 287] on button "Next" at bounding box center [89, 288] width 19 height 14
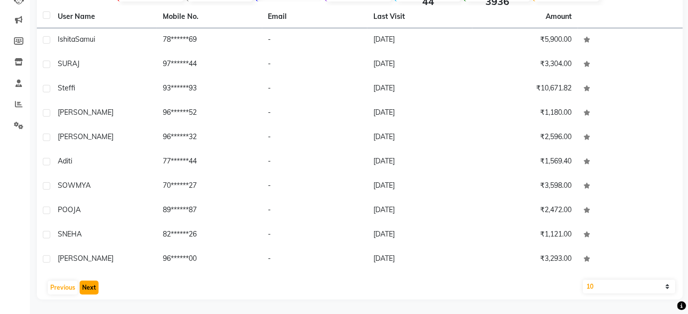
click at [92, 287] on button "Next" at bounding box center [89, 288] width 19 height 14
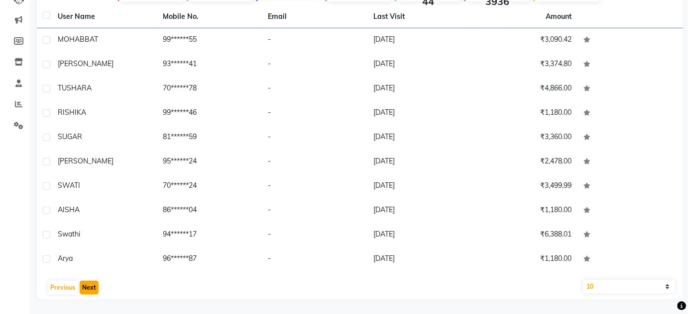
click at [92, 287] on button "Next" at bounding box center [89, 288] width 19 height 14
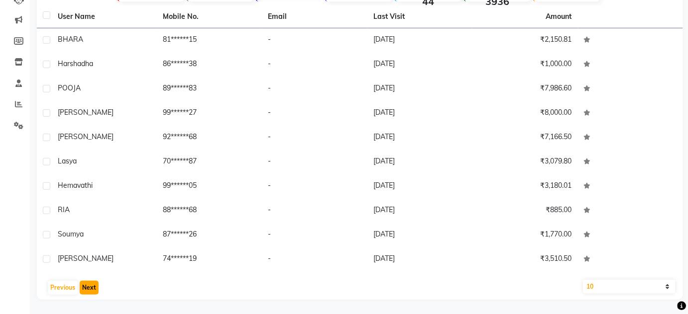
click at [92, 287] on button "Next" at bounding box center [89, 288] width 19 height 14
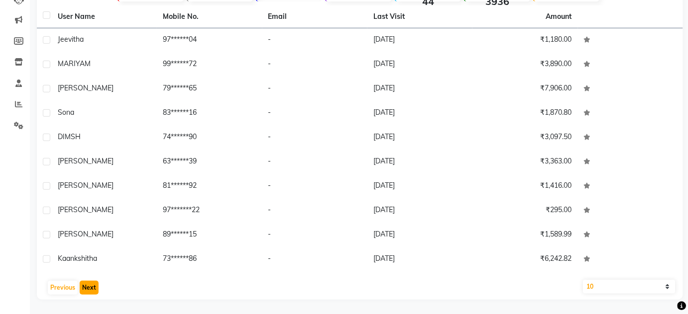
click at [92, 287] on button "Next" at bounding box center [89, 288] width 19 height 14
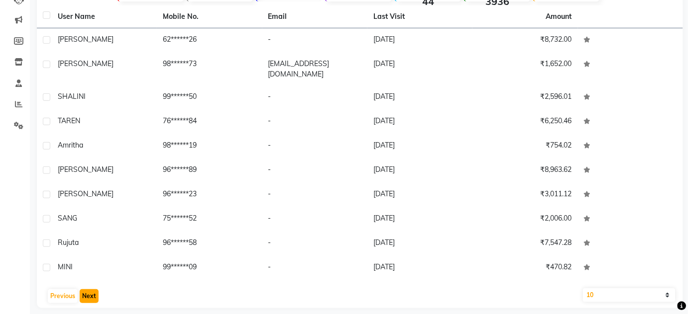
click at [91, 294] on button "Next" at bounding box center [89, 297] width 19 height 14
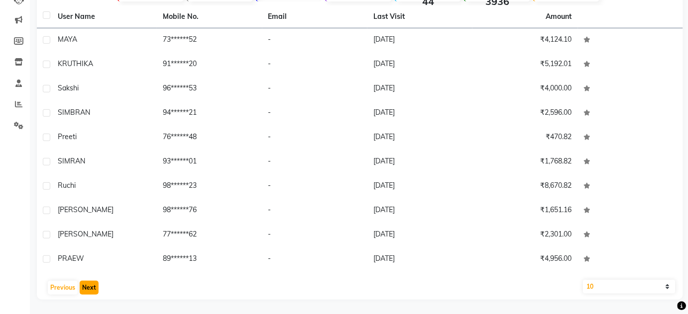
click at [91, 294] on button "Next" at bounding box center [89, 288] width 19 height 14
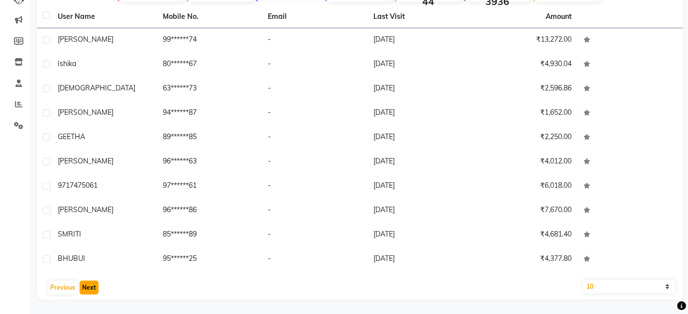
click at [91, 294] on button "Next" at bounding box center [89, 288] width 19 height 14
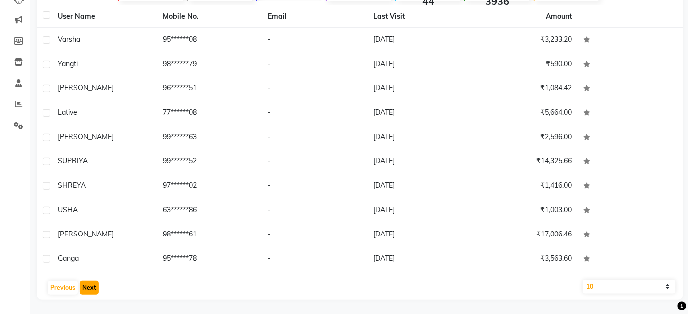
click at [91, 294] on button "Next" at bounding box center [89, 288] width 19 height 14
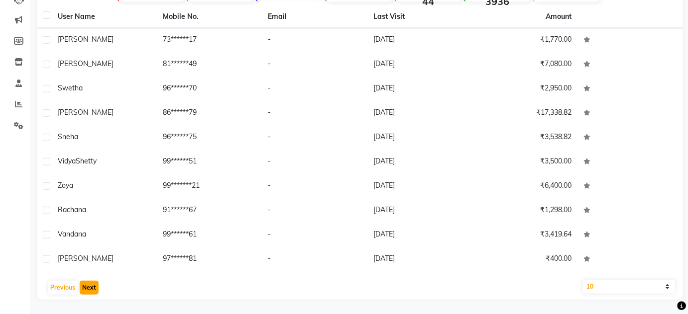
click at [91, 294] on button "Next" at bounding box center [89, 288] width 19 height 14
click at [89, 289] on button "Next" at bounding box center [89, 288] width 19 height 14
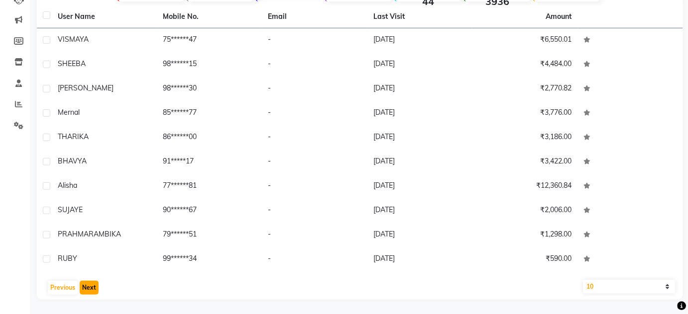
click at [89, 289] on button "Next" at bounding box center [89, 288] width 19 height 14
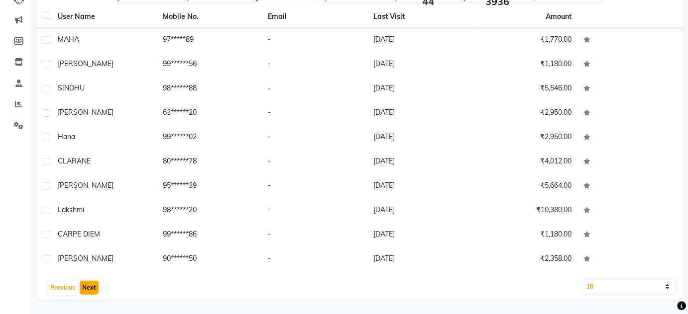
click at [89, 289] on button "Next" at bounding box center [89, 288] width 19 height 14
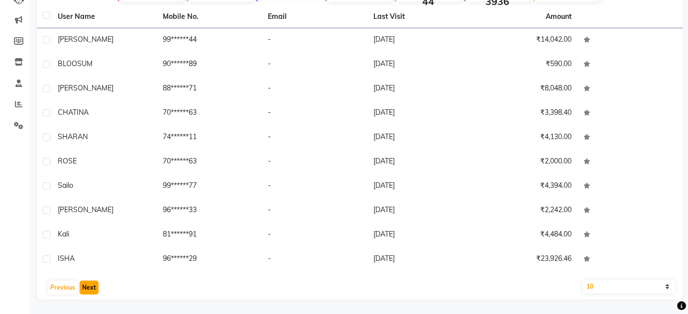
click at [89, 289] on button "Next" at bounding box center [89, 288] width 19 height 14
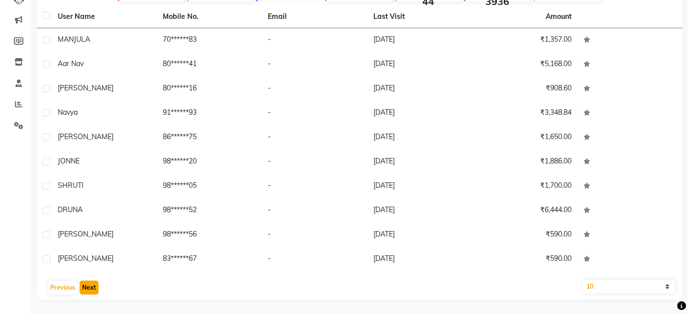
click at [89, 289] on button "Next" at bounding box center [89, 288] width 19 height 14
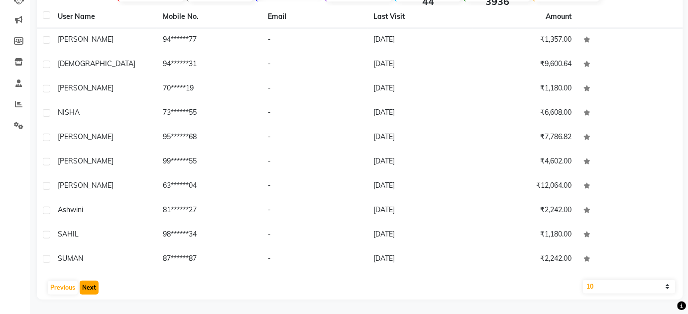
click at [89, 289] on button "Next" at bounding box center [89, 288] width 19 height 14
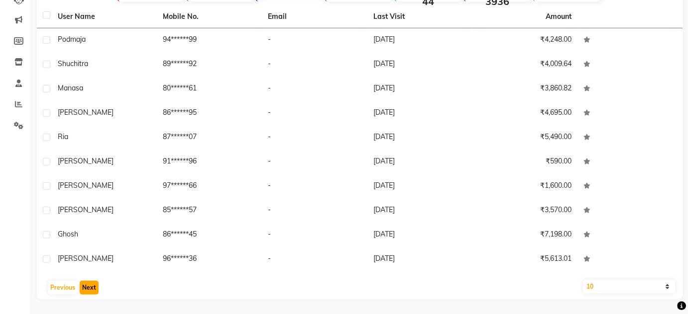
click at [89, 289] on button "Next" at bounding box center [89, 288] width 19 height 14
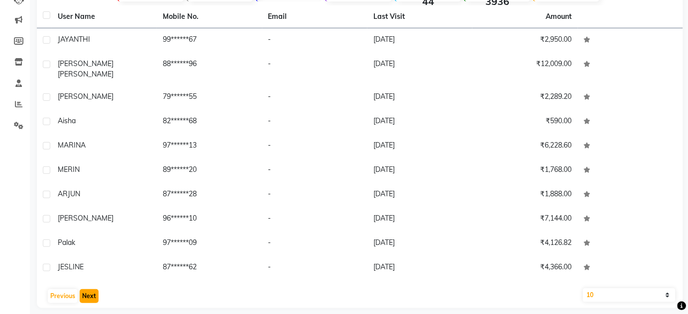
click at [89, 290] on button "Next" at bounding box center [89, 297] width 19 height 14
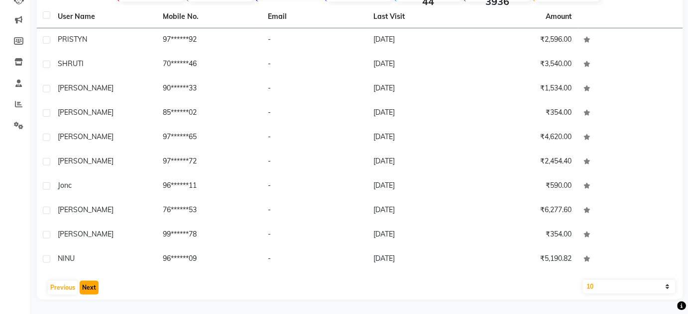
click at [89, 289] on button "Next" at bounding box center [89, 288] width 19 height 14
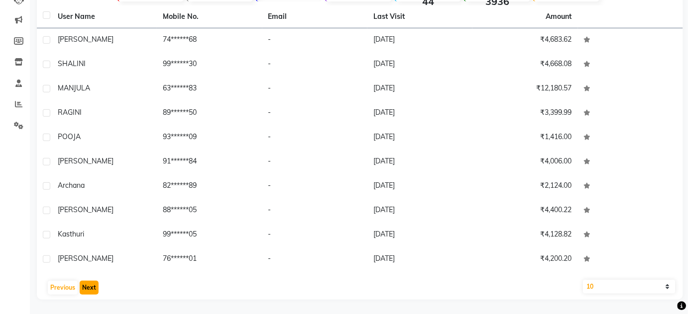
click at [89, 289] on button "Next" at bounding box center [89, 288] width 19 height 14
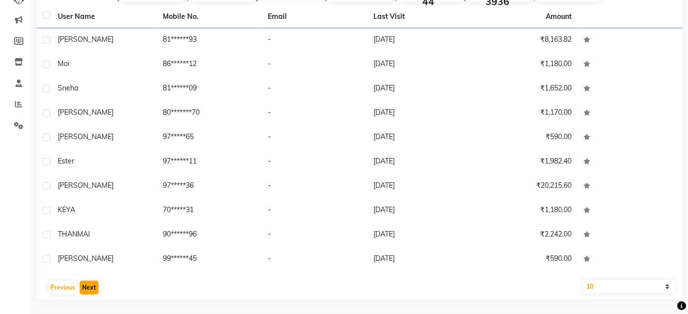
click at [89, 289] on button "Next" at bounding box center [89, 288] width 19 height 14
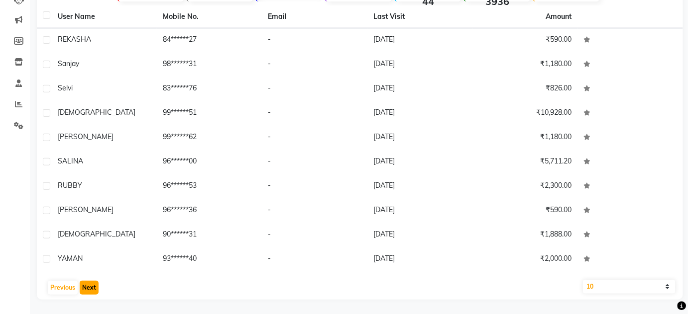
click at [89, 289] on button "Next" at bounding box center [89, 288] width 19 height 14
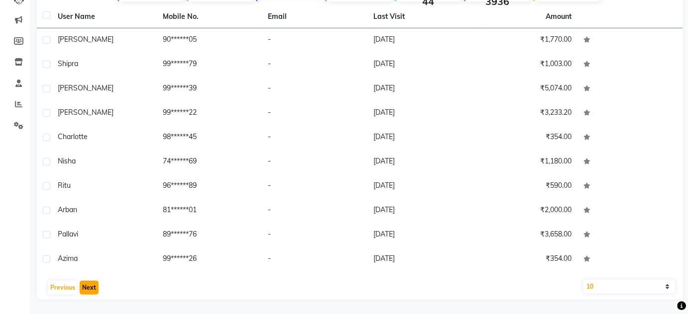
click at [89, 289] on button "Next" at bounding box center [89, 288] width 19 height 14
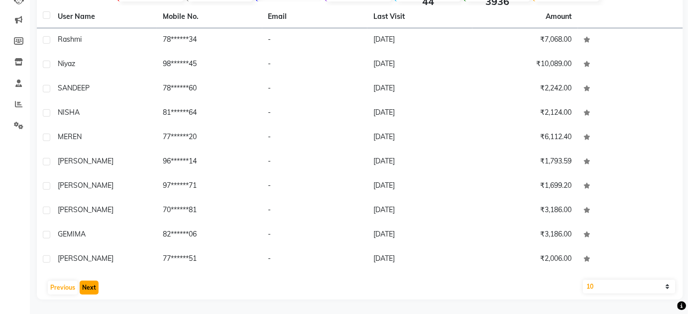
click at [89, 289] on button "Next" at bounding box center [89, 288] width 19 height 14
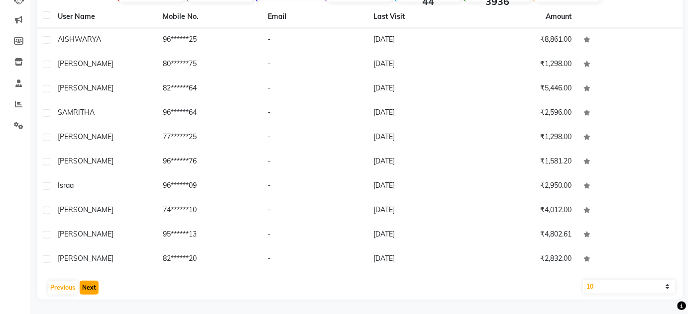
click at [89, 289] on button "Next" at bounding box center [89, 288] width 19 height 14
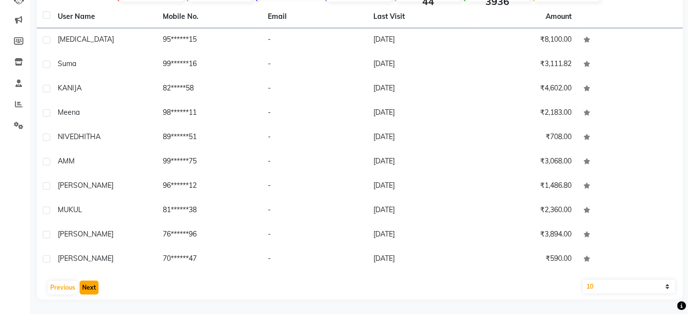
click at [89, 289] on button "Next" at bounding box center [89, 288] width 19 height 14
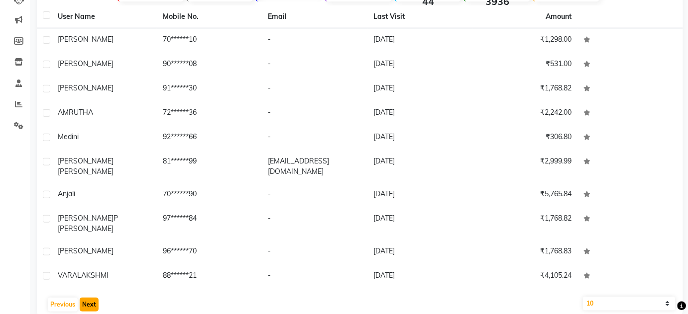
click at [89, 298] on button "Next" at bounding box center [89, 305] width 19 height 14
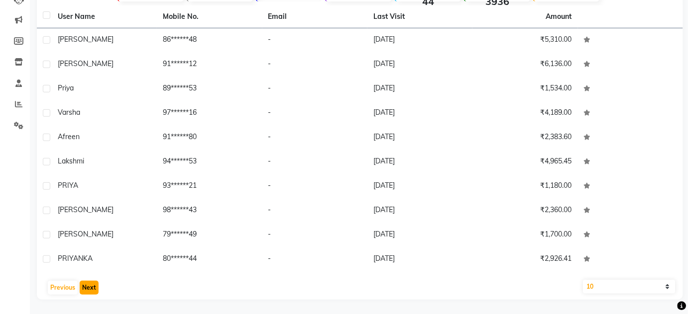
click at [89, 289] on button "Next" at bounding box center [89, 288] width 19 height 14
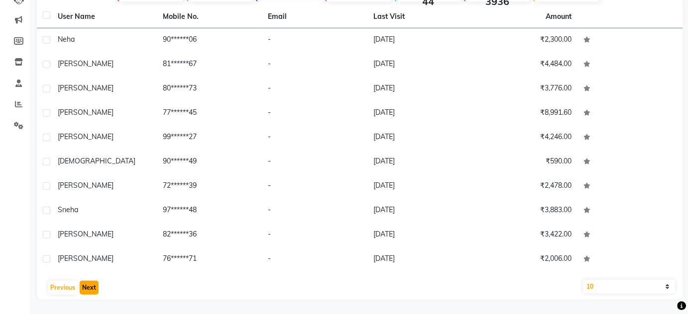
click at [89, 289] on button "Next" at bounding box center [89, 288] width 19 height 14
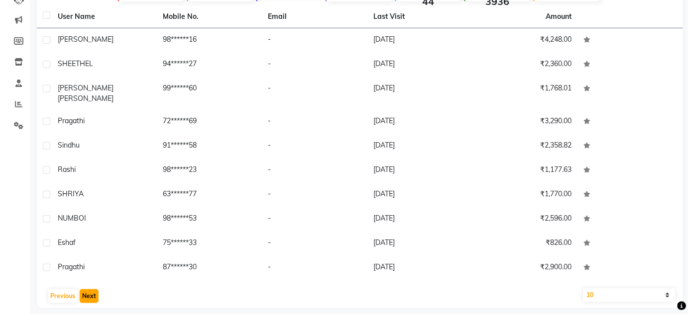
click at [89, 290] on button "Next" at bounding box center [89, 297] width 19 height 14
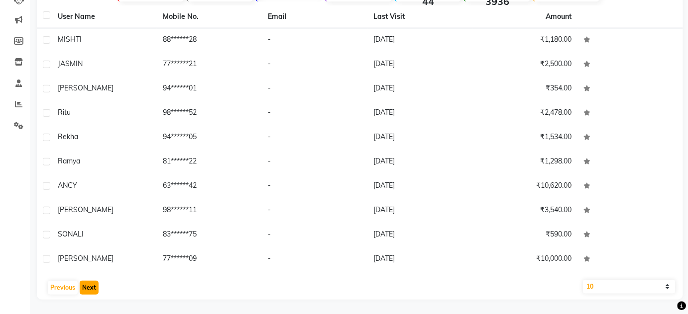
click at [89, 289] on button "Next" at bounding box center [89, 288] width 19 height 14
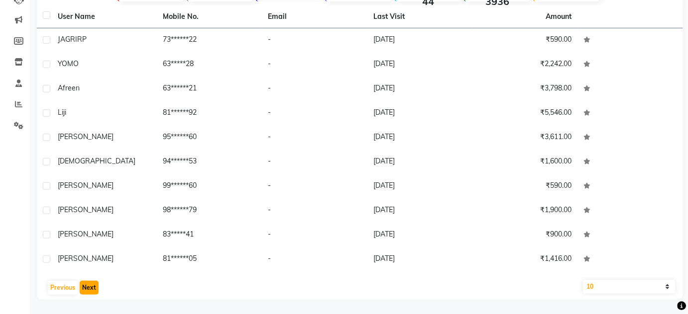
click at [89, 289] on button "Next" at bounding box center [89, 288] width 19 height 14
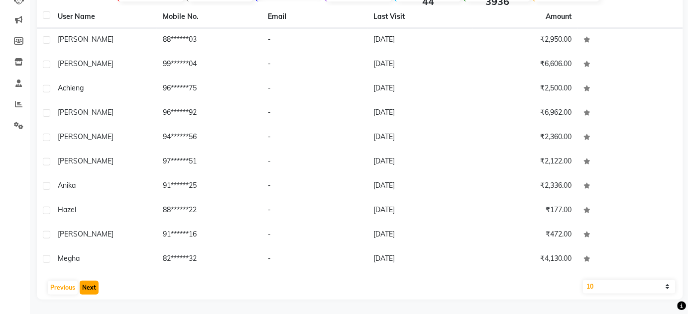
click at [89, 289] on button "Next" at bounding box center [89, 288] width 19 height 14
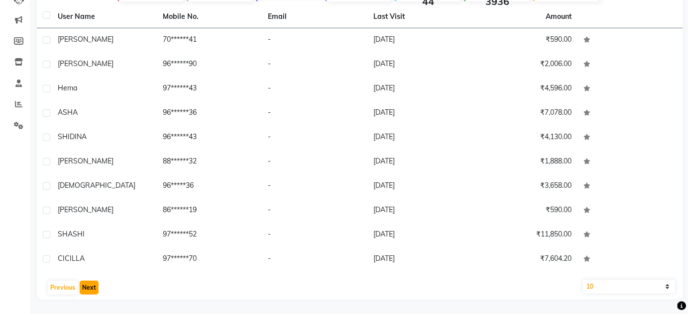
click at [89, 289] on button "Next" at bounding box center [89, 288] width 19 height 14
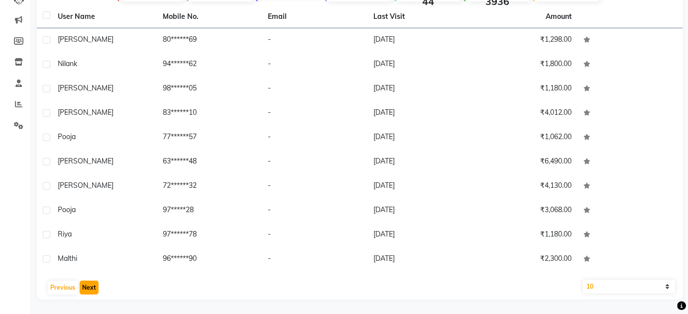
click at [89, 289] on button "Next" at bounding box center [89, 288] width 19 height 14
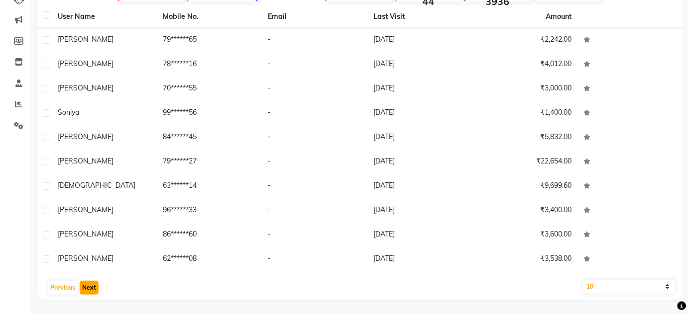
click at [89, 289] on button "Next" at bounding box center [89, 288] width 19 height 14
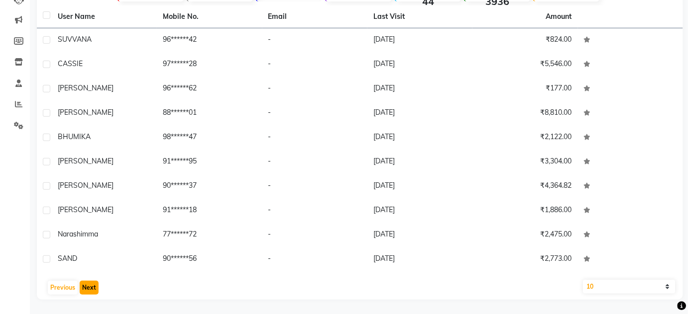
click at [89, 289] on button "Next" at bounding box center [89, 288] width 19 height 14
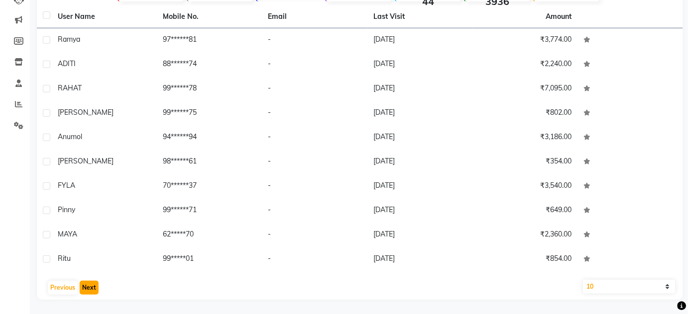
click at [89, 289] on button "Next" at bounding box center [89, 288] width 19 height 14
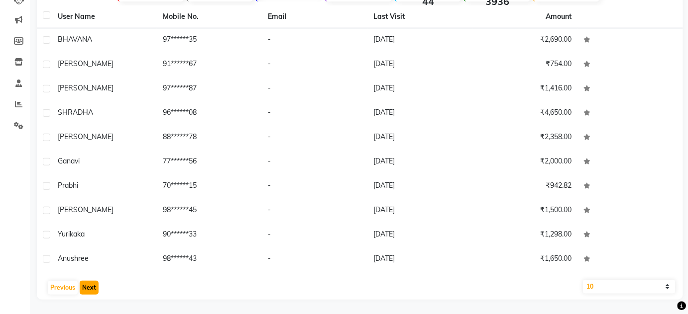
click at [89, 289] on button "Next" at bounding box center [89, 288] width 19 height 14
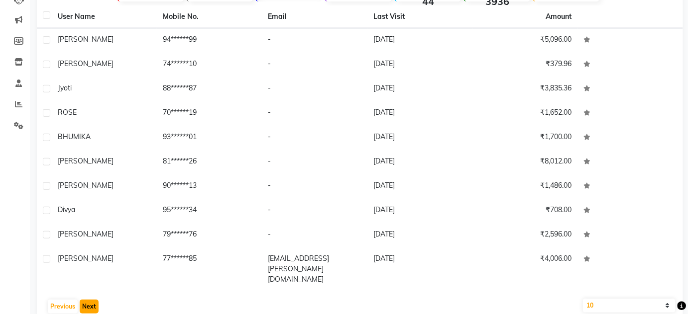
click at [89, 300] on button "Next" at bounding box center [89, 307] width 19 height 14
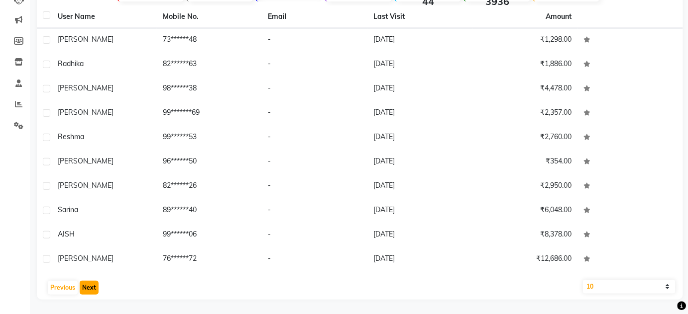
click at [89, 289] on button "Next" at bounding box center [89, 288] width 19 height 14
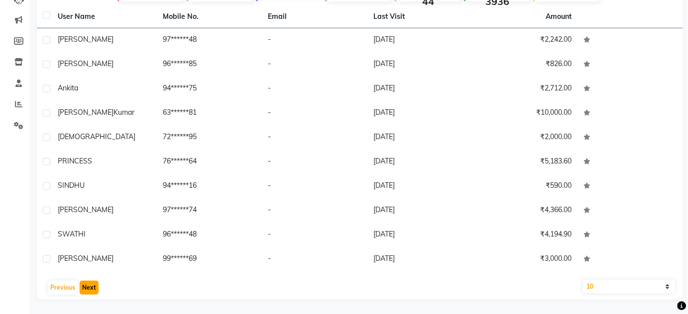
click at [89, 289] on button "Next" at bounding box center [89, 288] width 19 height 14
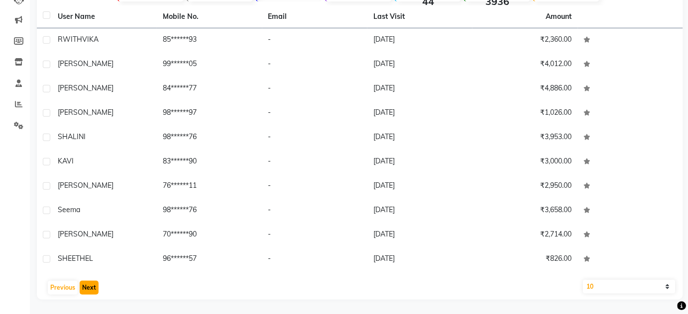
click at [89, 289] on button "Next" at bounding box center [89, 288] width 19 height 14
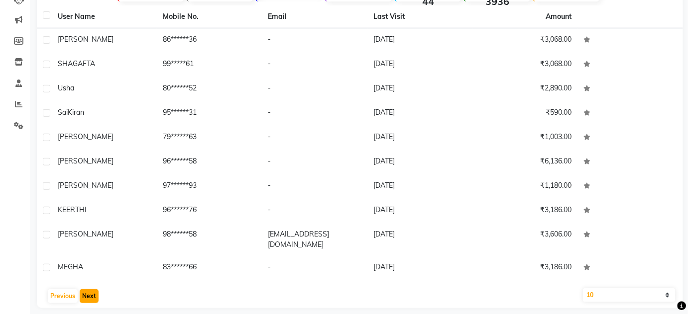
click at [89, 290] on button "Next" at bounding box center [89, 297] width 19 height 14
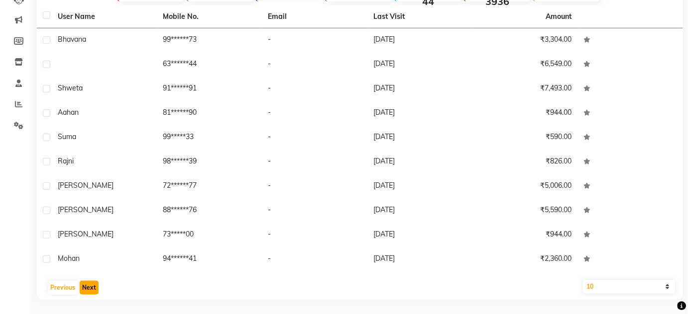
click at [89, 289] on button "Next" at bounding box center [89, 288] width 19 height 14
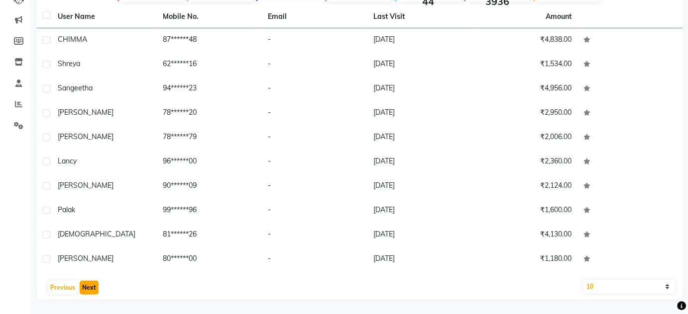
click at [89, 289] on button "Next" at bounding box center [89, 288] width 19 height 14
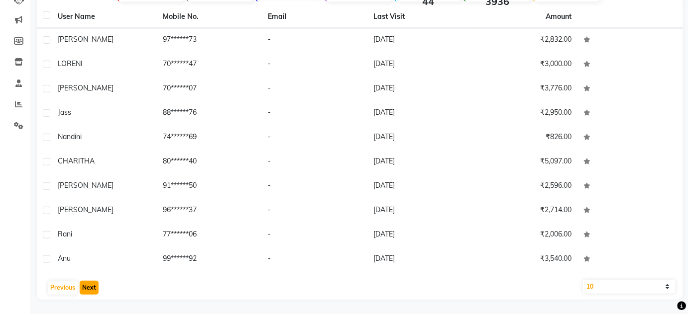
click at [89, 289] on button "Next" at bounding box center [89, 288] width 19 height 14
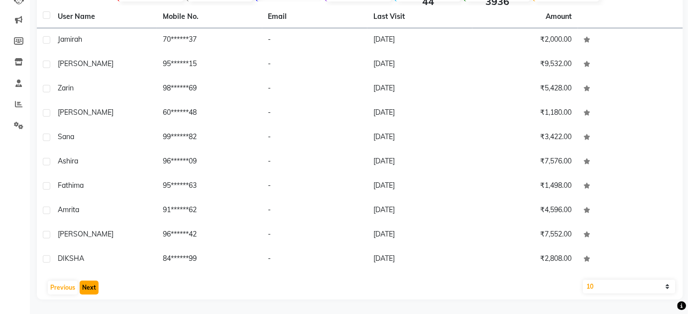
click at [89, 289] on button "Next" at bounding box center [89, 288] width 19 height 14
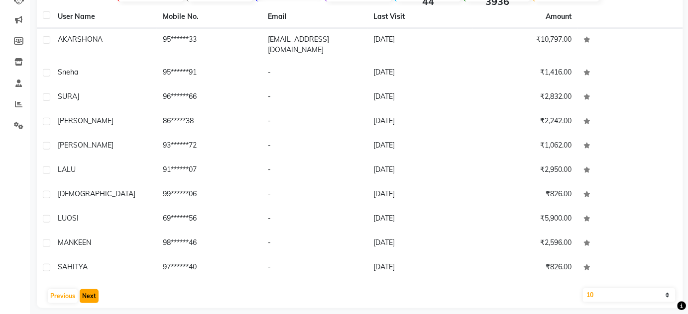
click at [89, 290] on button "Next" at bounding box center [89, 297] width 19 height 14
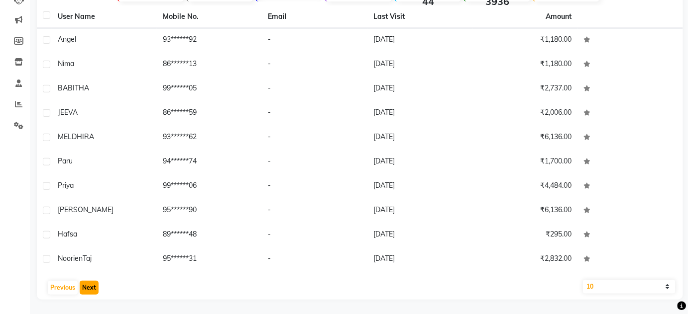
click at [89, 289] on button "Next" at bounding box center [89, 288] width 19 height 14
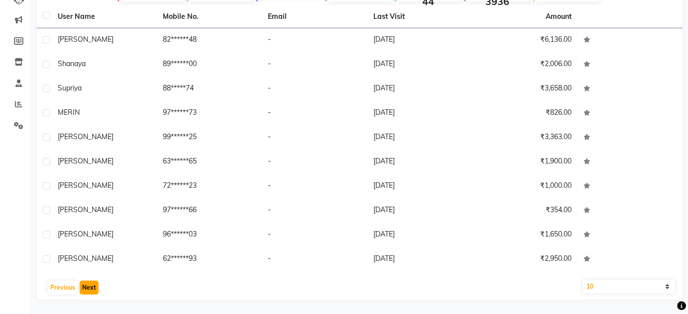
click at [89, 289] on button "Next" at bounding box center [89, 288] width 19 height 14
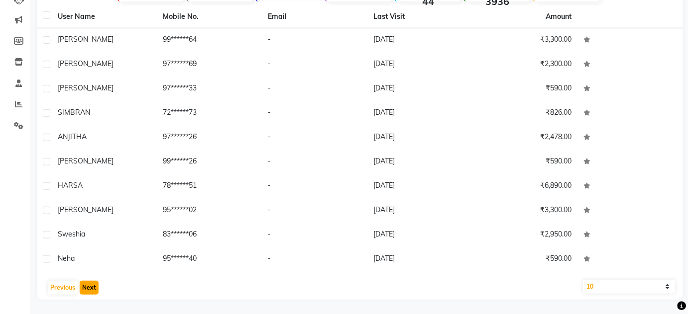
click at [89, 289] on button "Next" at bounding box center [89, 288] width 19 height 14
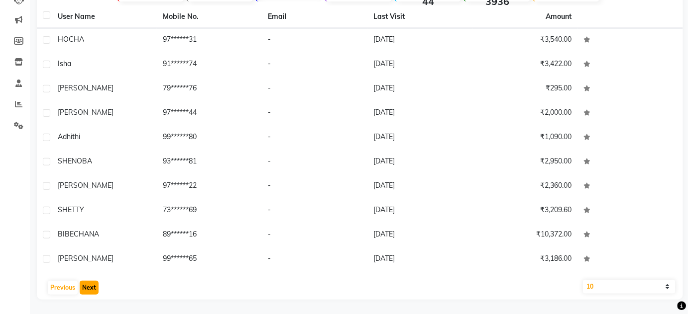
click at [89, 289] on button "Next" at bounding box center [89, 288] width 19 height 14
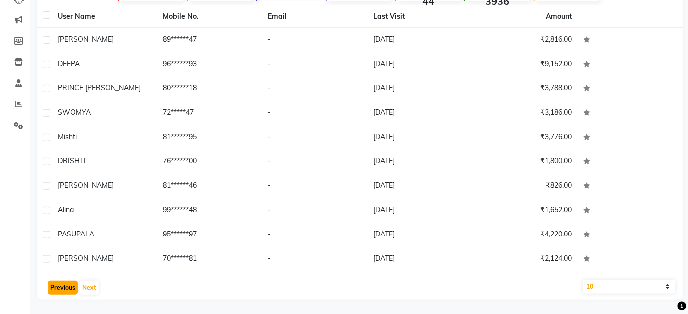
click at [71, 288] on button "Previous" at bounding box center [63, 288] width 30 height 14
click at [55, 290] on button "Previous" at bounding box center [63, 288] width 30 height 14
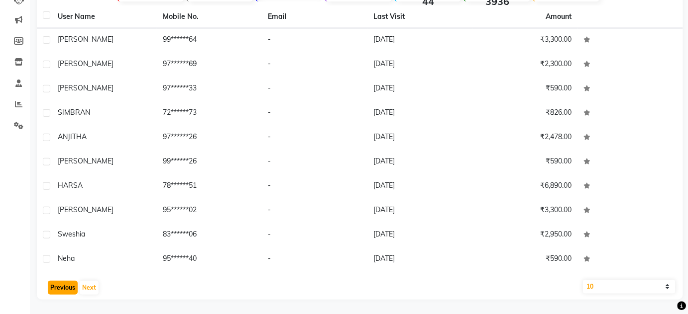
click at [55, 290] on button "Previous" at bounding box center [63, 288] width 30 height 14
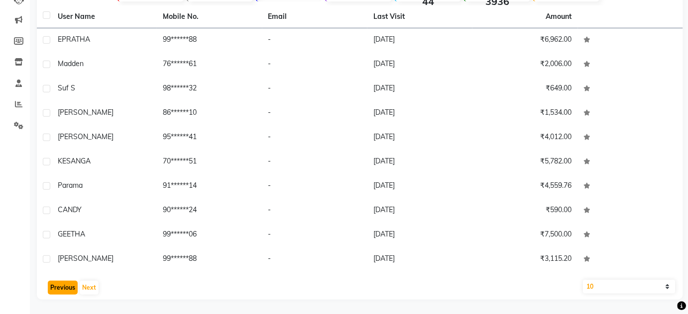
click at [55, 290] on button "Previous" at bounding box center [63, 288] width 30 height 14
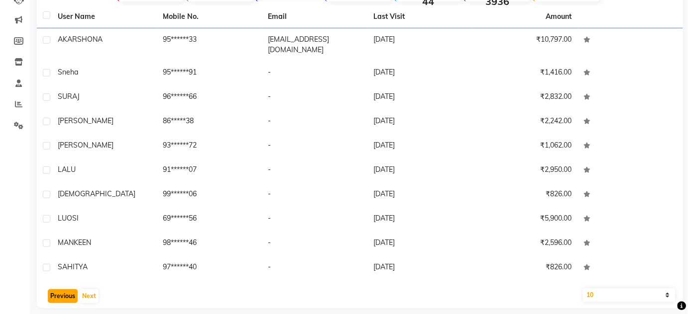
click at [55, 290] on button "Previous" at bounding box center [63, 297] width 30 height 14
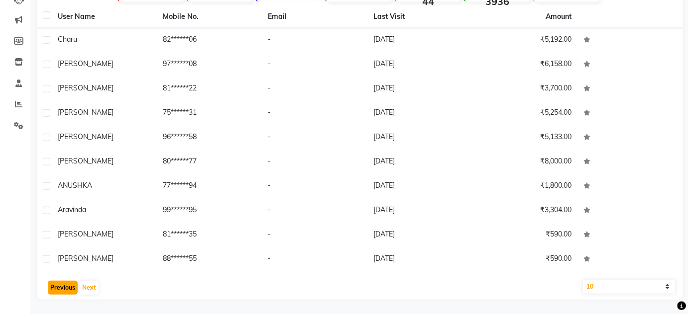
click at [55, 290] on button "Previous" at bounding box center [63, 288] width 30 height 14
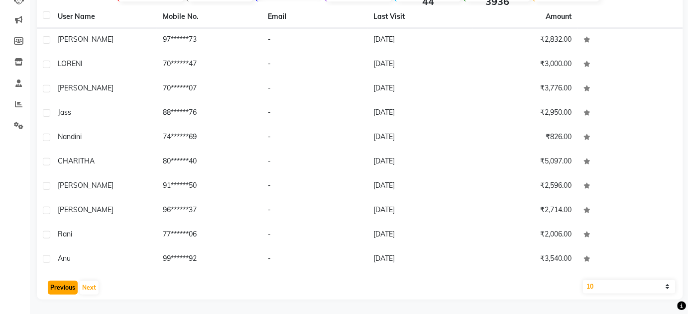
click at [55, 290] on button "Previous" at bounding box center [63, 288] width 30 height 14
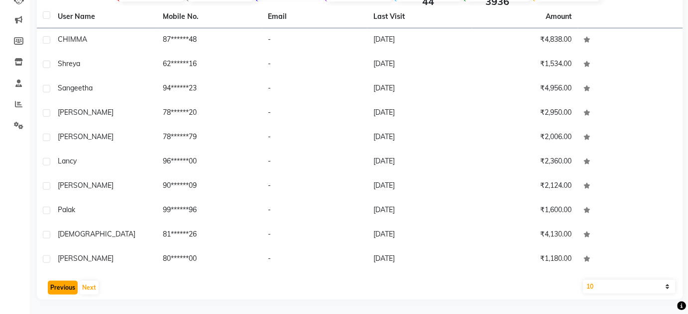
click at [55, 290] on button "Previous" at bounding box center [63, 288] width 30 height 14
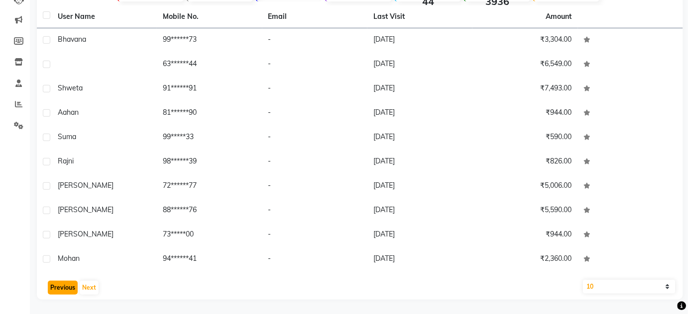
click at [55, 290] on button "Previous" at bounding box center [63, 288] width 30 height 14
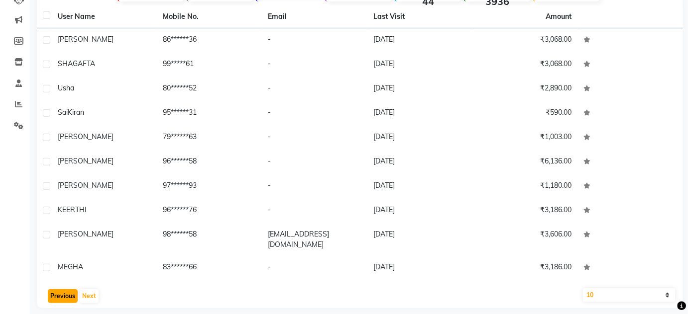
click at [55, 290] on button "Previous" at bounding box center [63, 297] width 30 height 14
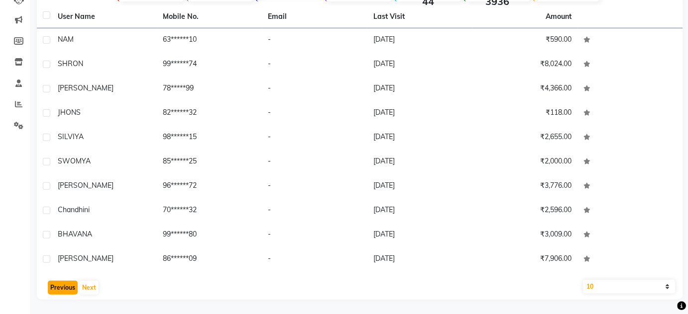
click at [55, 290] on button "Previous" at bounding box center [63, 288] width 30 height 14
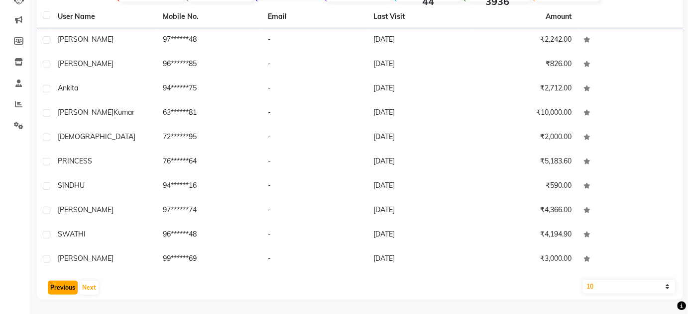
click at [55, 290] on button "Previous" at bounding box center [63, 288] width 30 height 14
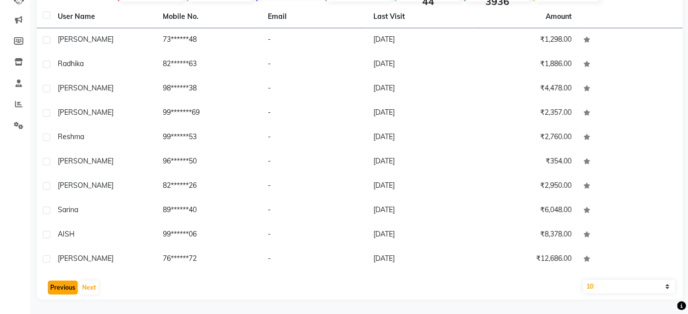
click at [55, 290] on button "Previous" at bounding box center [63, 288] width 30 height 14
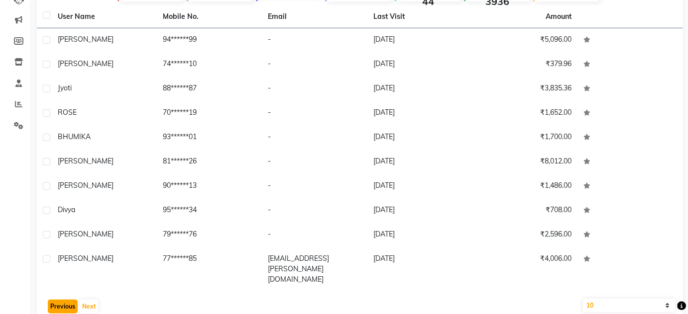
click at [55, 300] on button "Previous" at bounding box center [63, 307] width 30 height 14
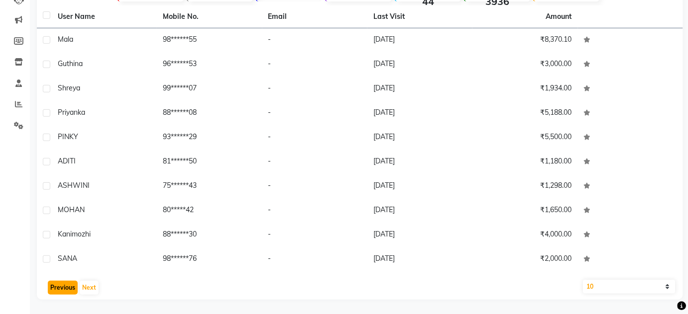
click at [55, 290] on button "Previous" at bounding box center [63, 288] width 30 height 14
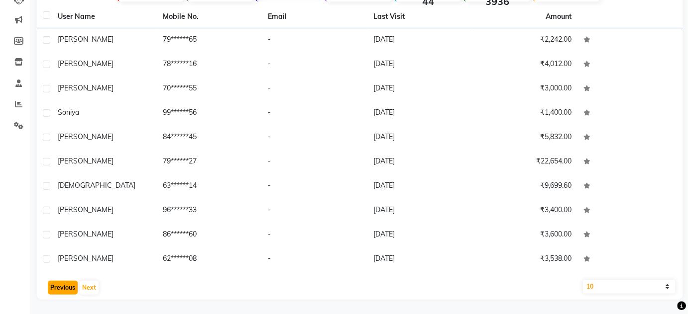
click at [55, 290] on button "Previous" at bounding box center [63, 288] width 30 height 14
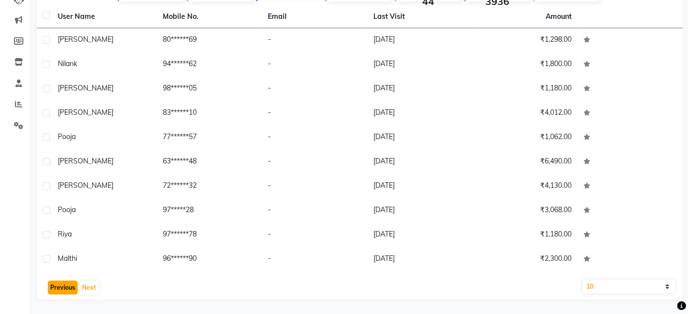
click at [55, 290] on button "Previous" at bounding box center [63, 288] width 30 height 14
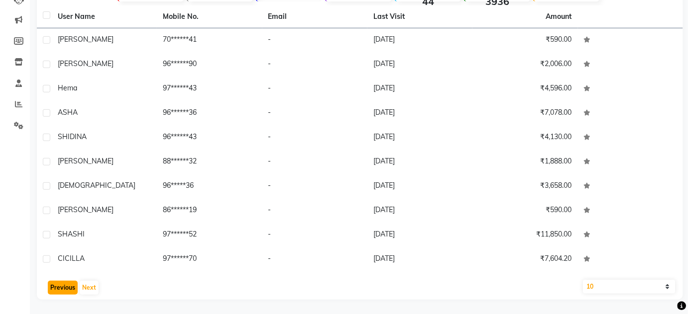
click at [55, 290] on button "Previous" at bounding box center [63, 288] width 30 height 14
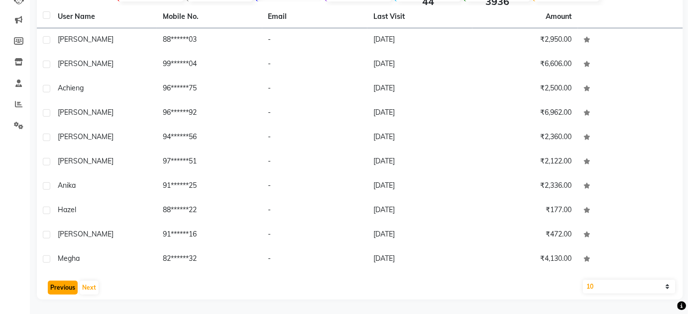
click at [55, 290] on button "Previous" at bounding box center [63, 288] width 30 height 14
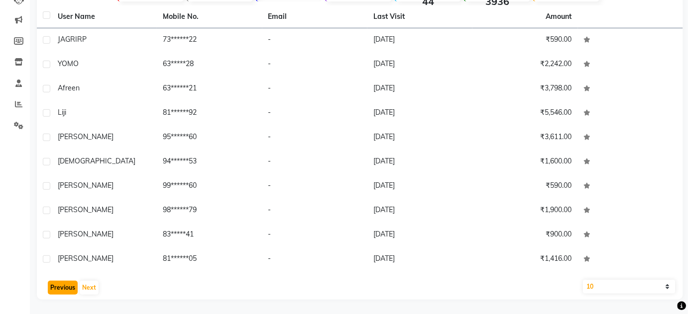
click at [55, 290] on button "Previous" at bounding box center [63, 288] width 30 height 14
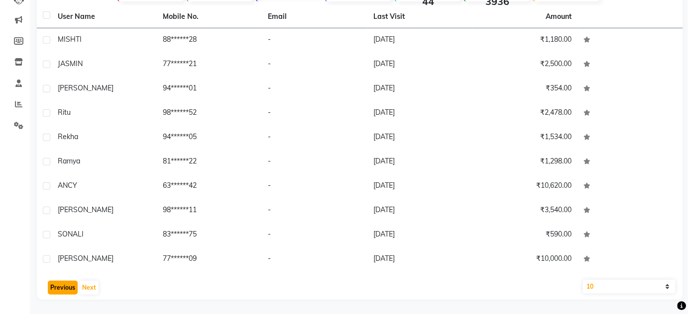
click at [55, 290] on button "Previous" at bounding box center [63, 288] width 30 height 14
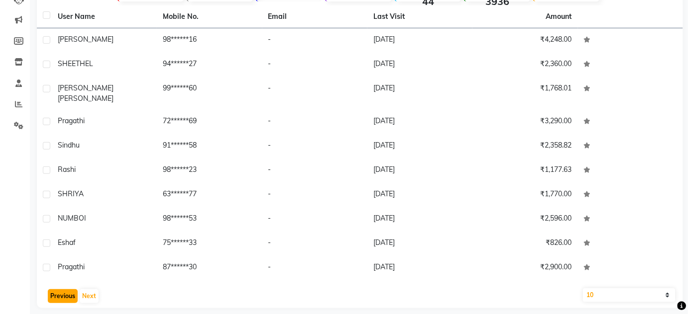
click at [55, 290] on button "Previous" at bounding box center [63, 297] width 30 height 14
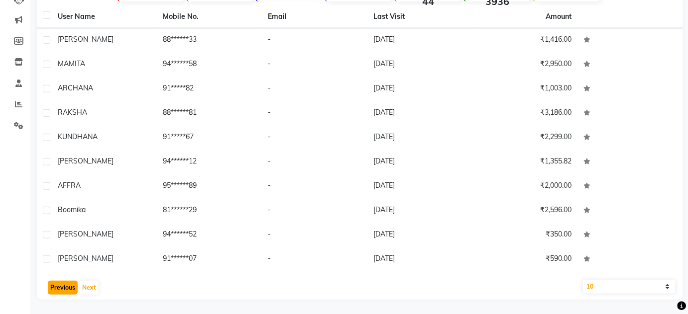
click at [55, 290] on button "Previous" at bounding box center [63, 288] width 30 height 14
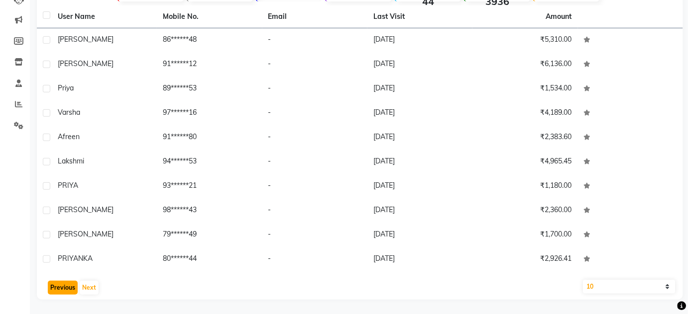
click at [55, 290] on button "Previous" at bounding box center [63, 288] width 30 height 14
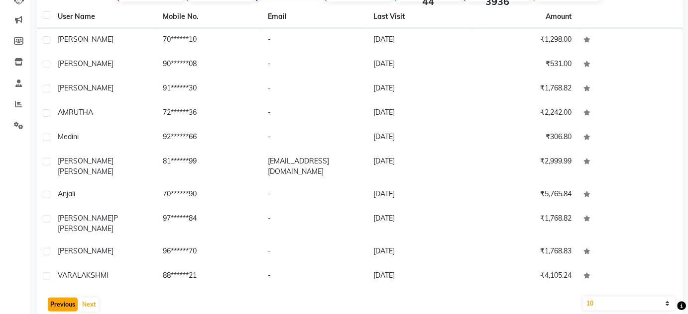
click at [55, 298] on button "Previous" at bounding box center [63, 305] width 30 height 14
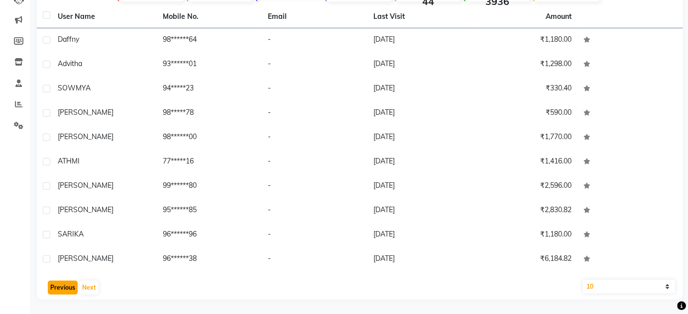
click at [55, 290] on button "Previous" at bounding box center [63, 288] width 30 height 14
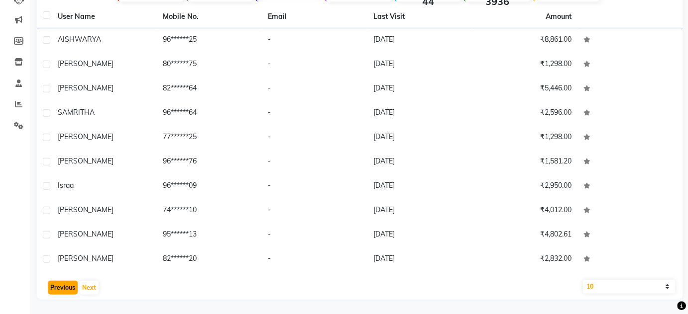
click at [55, 290] on button "Previous" at bounding box center [63, 288] width 30 height 14
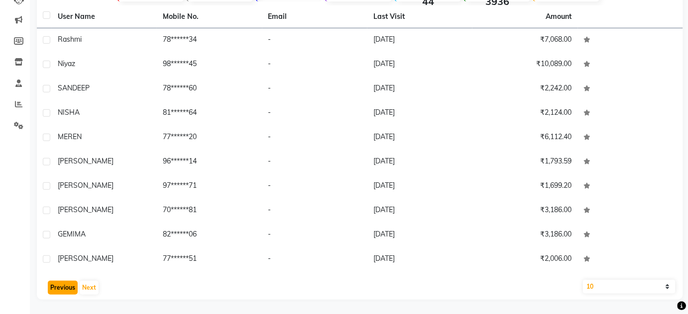
click at [55, 290] on button "Previous" at bounding box center [63, 288] width 30 height 14
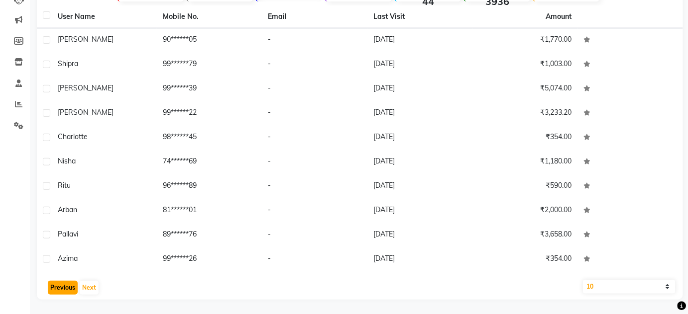
click at [61, 292] on button "Previous" at bounding box center [63, 288] width 30 height 14
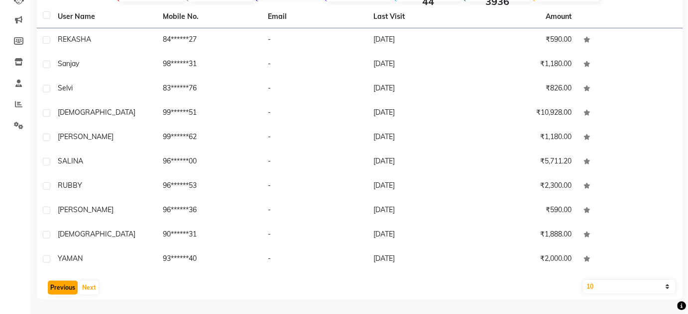
click at [61, 292] on button "Previous" at bounding box center [63, 288] width 30 height 14
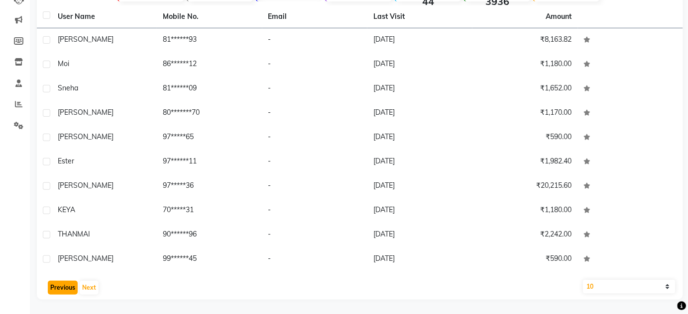
click at [61, 292] on button "Previous" at bounding box center [63, 288] width 30 height 14
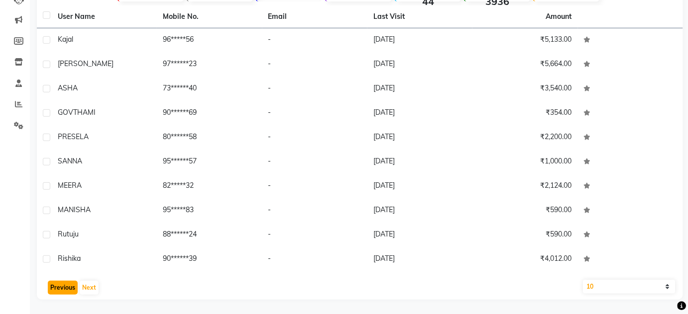
click at [61, 292] on button "Previous" at bounding box center [63, 288] width 30 height 14
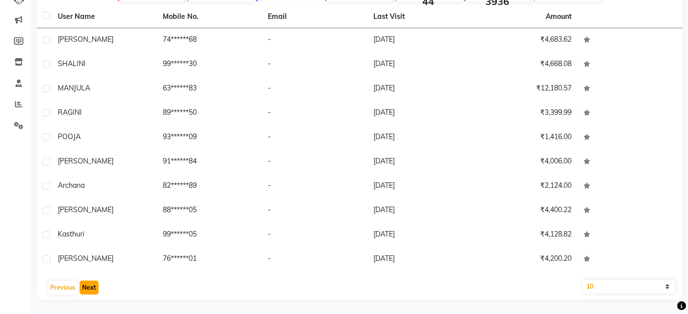
click at [90, 285] on button "Next" at bounding box center [89, 288] width 19 height 14
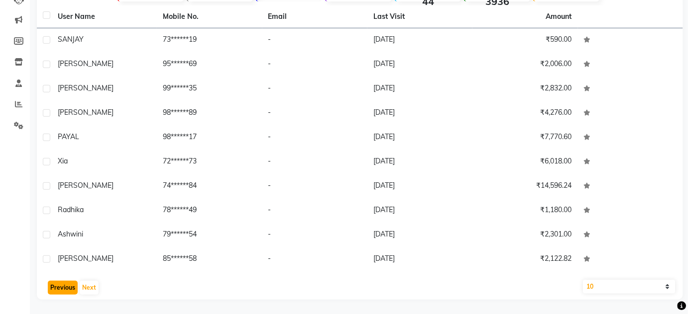
click at [70, 291] on button "Previous" at bounding box center [63, 288] width 30 height 14
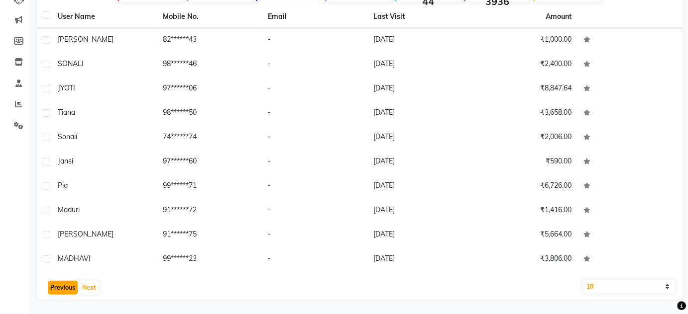
click at [70, 291] on button "Previous" at bounding box center [63, 288] width 30 height 14
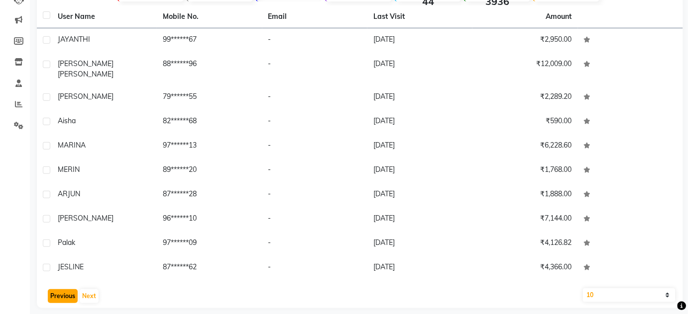
click at [70, 291] on button "Previous" at bounding box center [63, 297] width 30 height 14
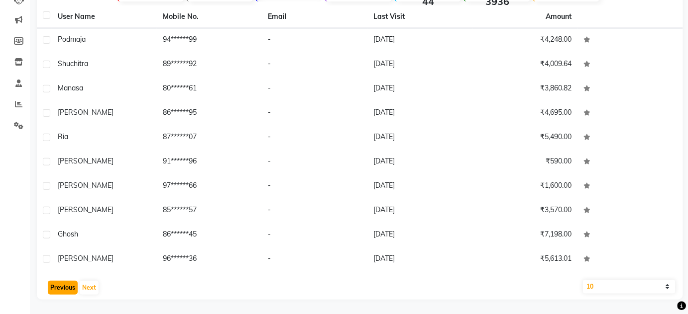
click at [70, 291] on button "Previous" at bounding box center [63, 288] width 30 height 14
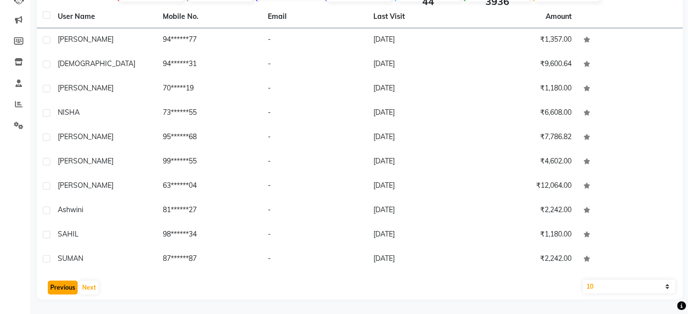
click at [70, 291] on button "Previous" at bounding box center [63, 288] width 30 height 14
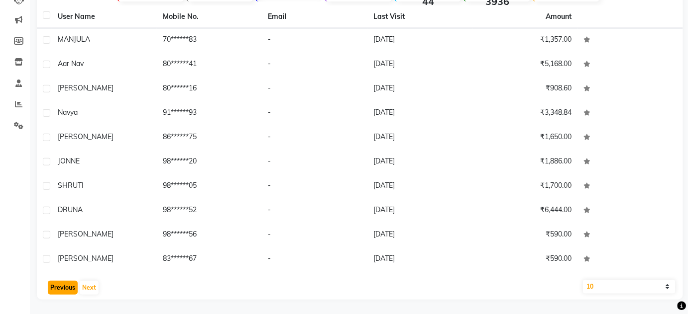
click at [70, 291] on button "Previous" at bounding box center [63, 288] width 30 height 14
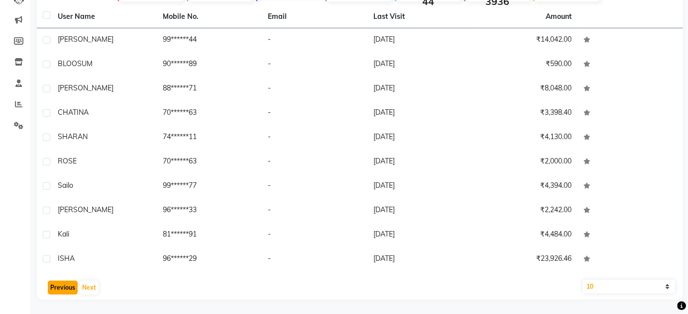
click at [70, 291] on button "Previous" at bounding box center [63, 288] width 30 height 14
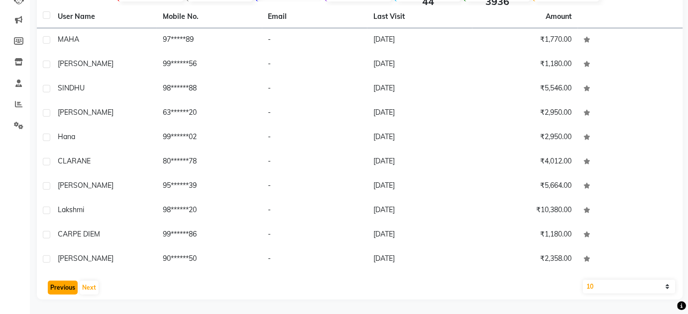
click at [70, 291] on button "Previous" at bounding box center [63, 288] width 30 height 14
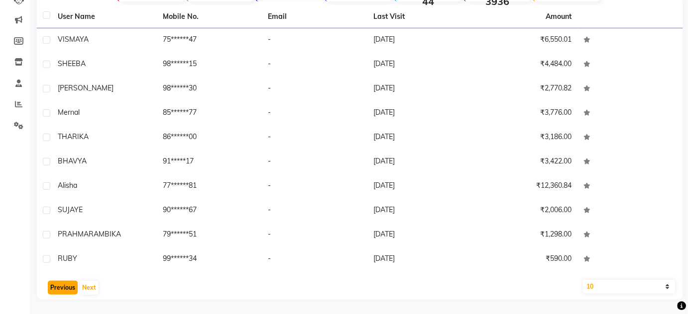
click at [70, 291] on button "Previous" at bounding box center [63, 288] width 30 height 14
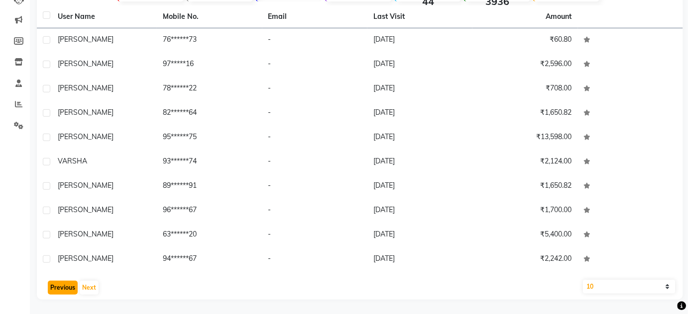
click at [70, 291] on button "Previous" at bounding box center [63, 288] width 30 height 14
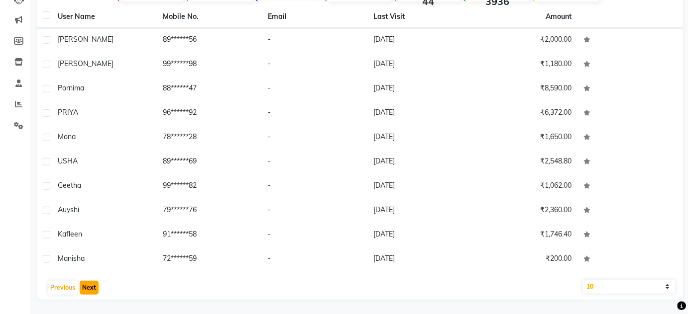
click at [91, 292] on button "Next" at bounding box center [89, 288] width 19 height 14
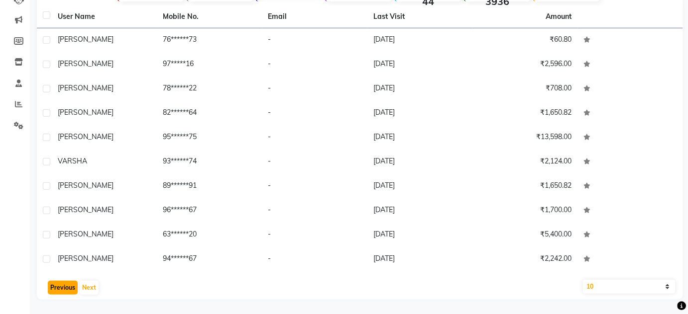
click at [64, 290] on button "Previous" at bounding box center [63, 288] width 30 height 14
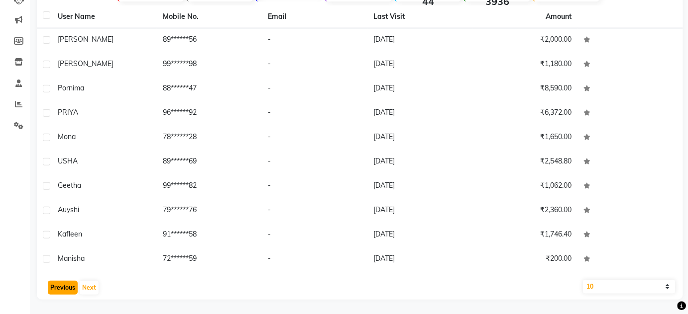
click at [64, 290] on button "Previous" at bounding box center [63, 288] width 30 height 14
click at [68, 289] on button "Previous" at bounding box center [63, 288] width 30 height 14
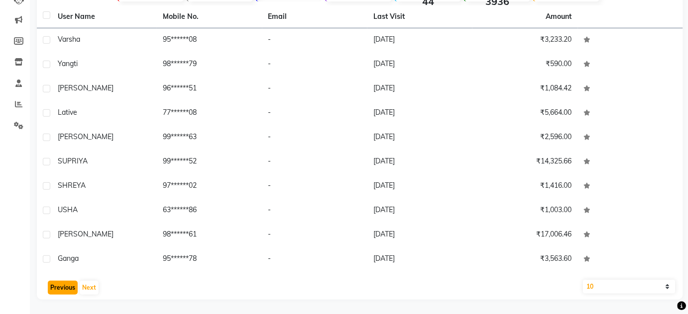
click at [68, 289] on button "Previous" at bounding box center [63, 288] width 30 height 14
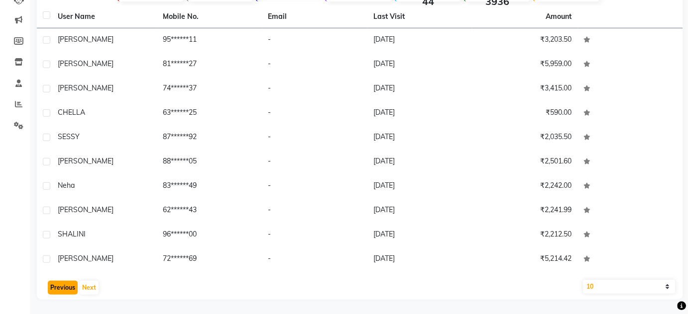
click at [68, 289] on button "Previous" at bounding box center [63, 288] width 30 height 14
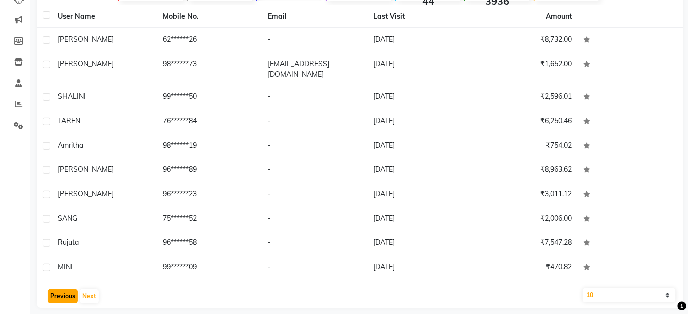
click at [65, 293] on button "Previous" at bounding box center [63, 297] width 30 height 14
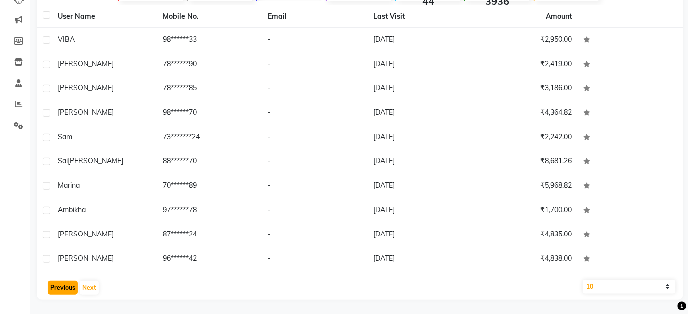
click at [65, 293] on button "Previous" at bounding box center [63, 288] width 30 height 14
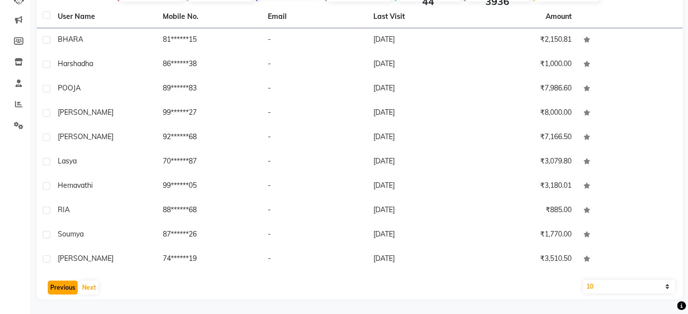
click at [65, 293] on button "Previous" at bounding box center [63, 288] width 30 height 14
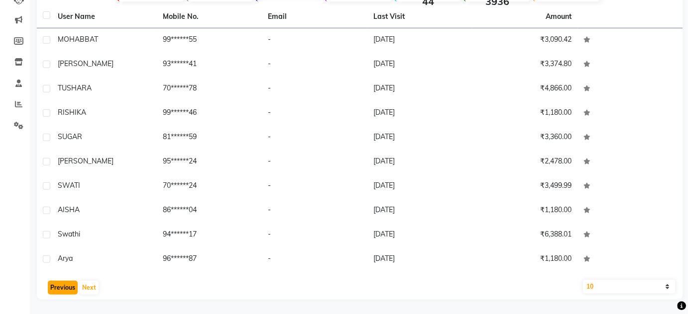
click at [65, 293] on button "Previous" at bounding box center [63, 288] width 30 height 14
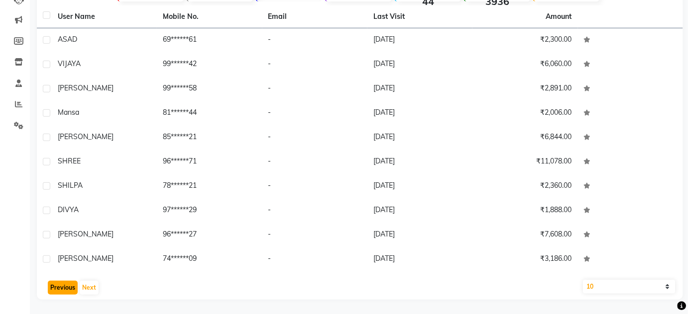
click at [65, 293] on button "Previous" at bounding box center [63, 288] width 30 height 14
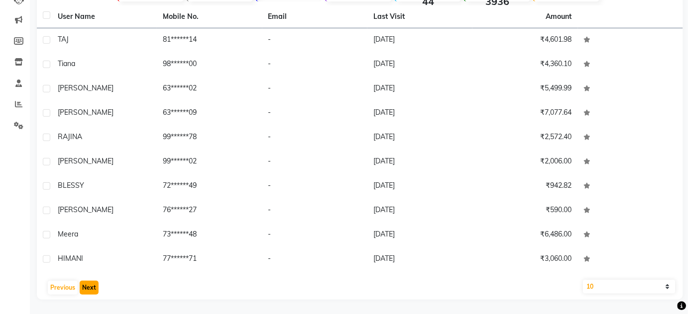
click at [84, 290] on button "Next" at bounding box center [89, 288] width 19 height 14
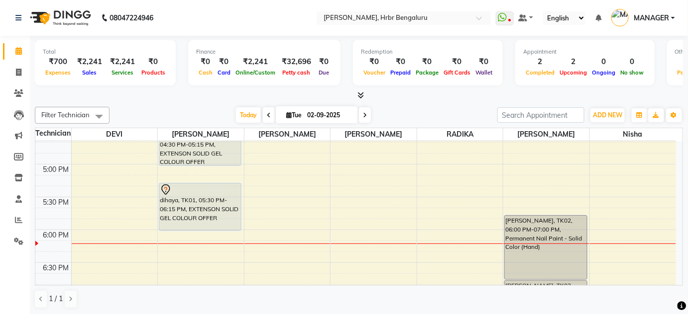
scroll to position [1097, 0]
